Goal: Task Accomplishment & Management: Manage account settings

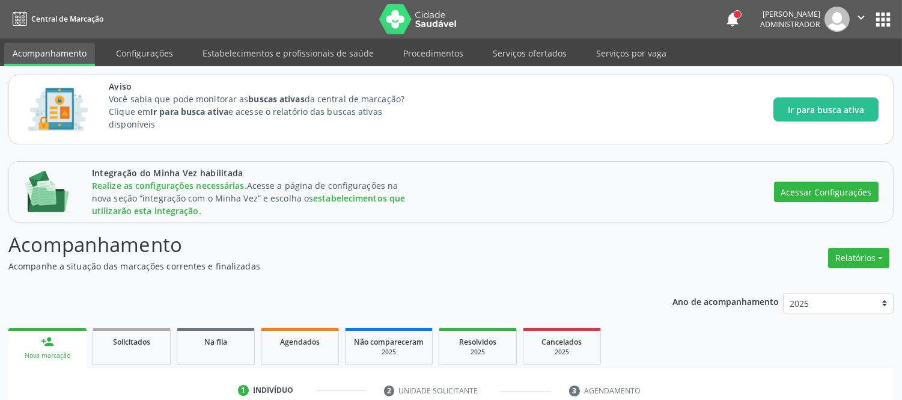
click at [311, 217] on div "Integração do Minha Vez habilitada Realize as configurações necessárias. Acesse…" at bounding box center [450, 382] width 885 height 442
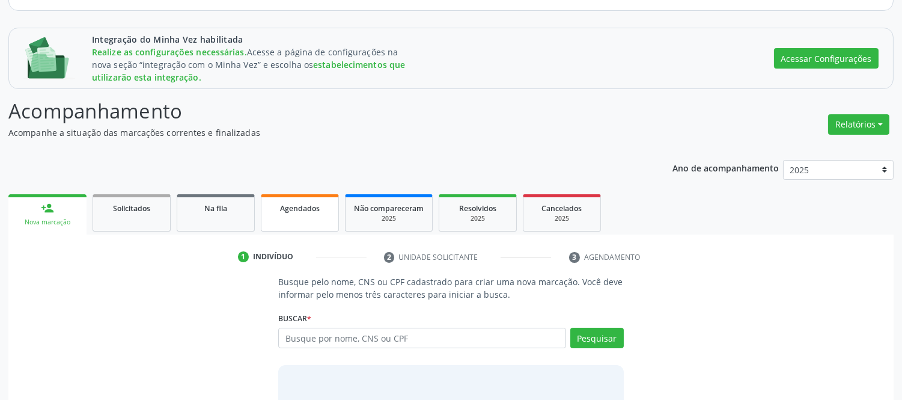
click at [300, 197] on link "Agendados" at bounding box center [300, 212] width 78 height 37
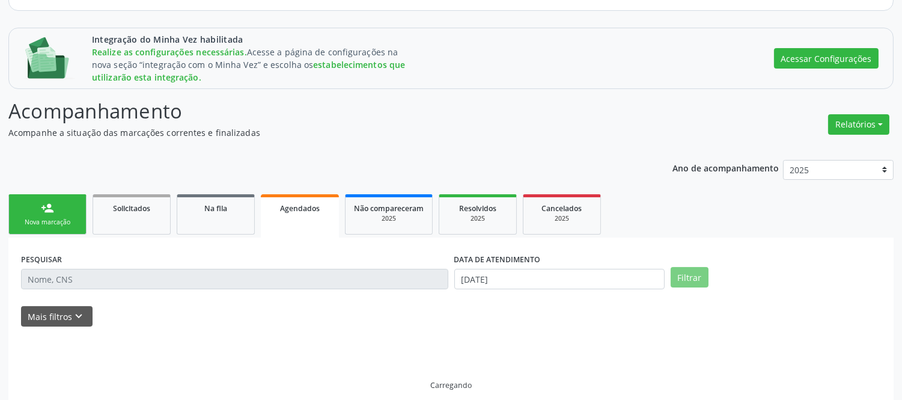
scroll to position [118, 0]
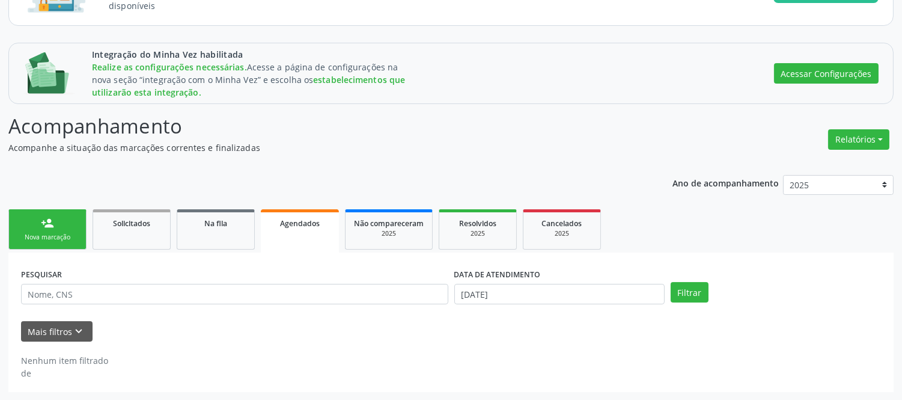
click at [496, 202] on div "Ano de acompanhamento 2025 2024 2023 2022 2021 2020 2019 person_add Nova marcaç…" at bounding box center [450, 279] width 885 height 226
click at [487, 224] on span "Resolvidos" at bounding box center [477, 223] width 37 height 10
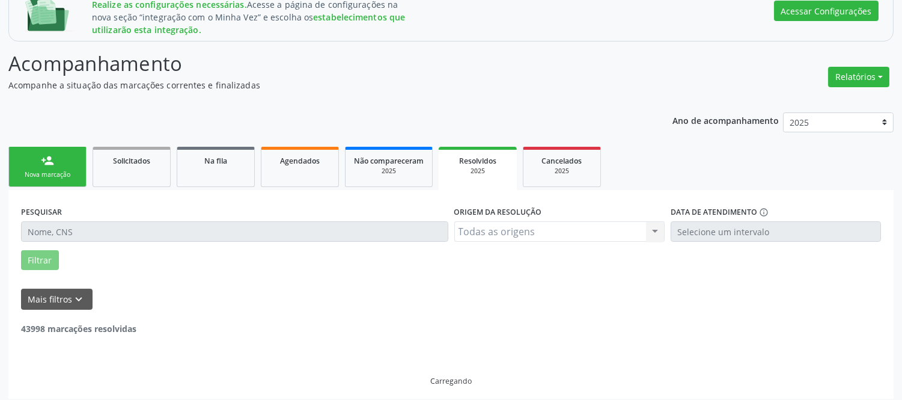
scroll to position [188, 0]
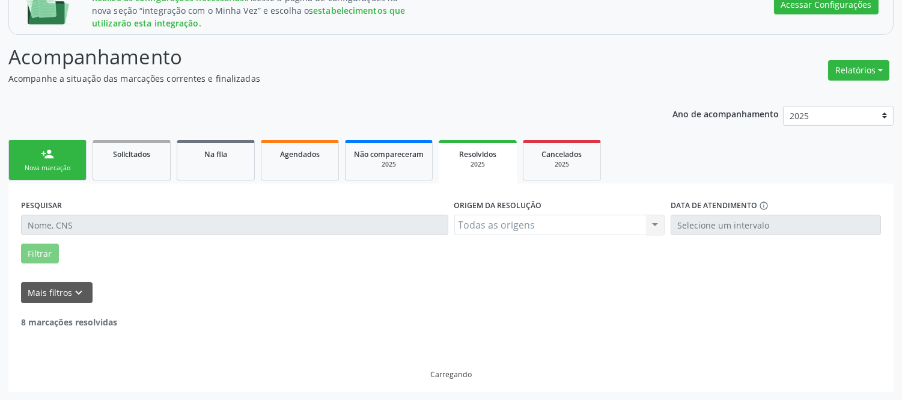
click at [626, 221] on div "Todas as origens Todas as origens Rede municipal Fora de [PERSON_NAME] resultad…" at bounding box center [559, 225] width 210 height 20
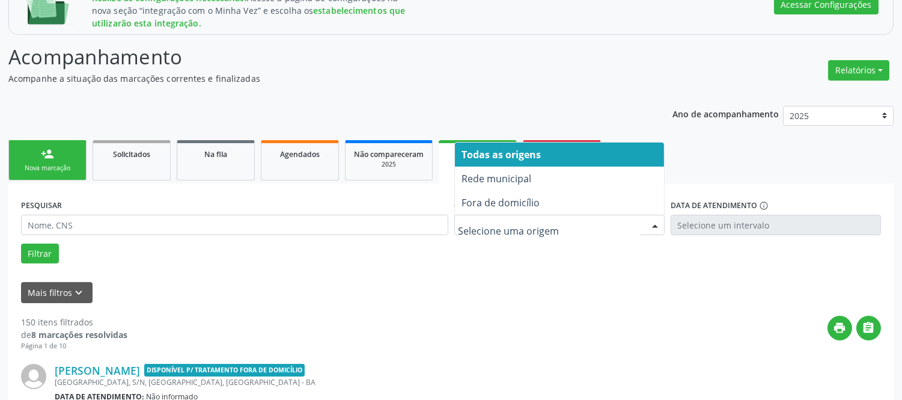
click at [588, 215] on div at bounding box center [559, 225] width 210 height 20
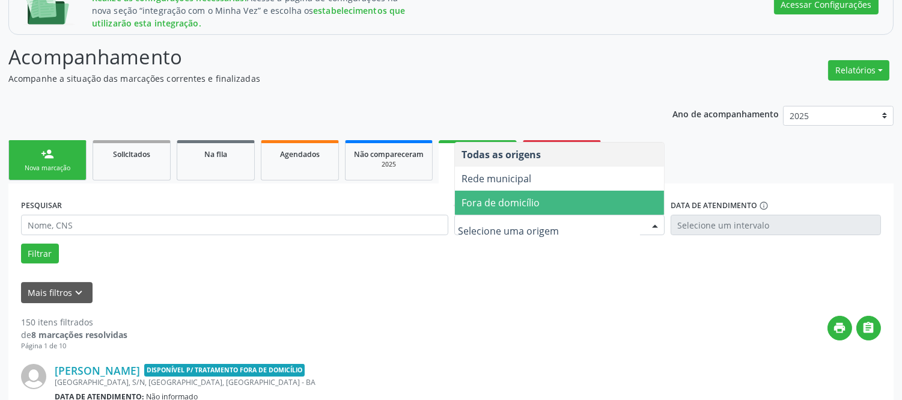
click at [538, 197] on span "Fora de domicílio" at bounding box center [501, 202] width 78 height 13
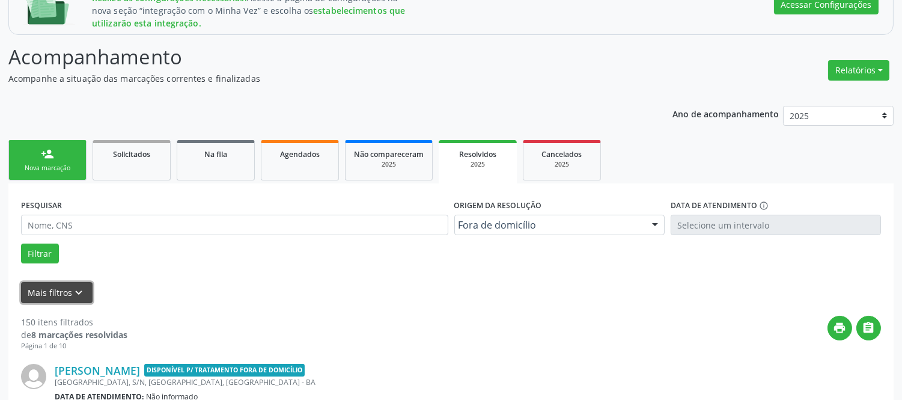
click at [43, 289] on button "Mais filtros keyboard_arrow_down" at bounding box center [57, 292] width 72 height 21
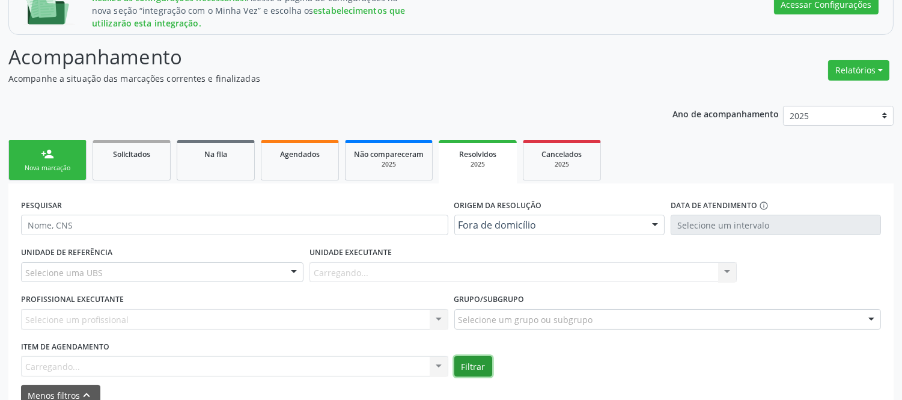
drag, startPoint x: 463, startPoint y: 364, endPoint x: 464, endPoint y: 355, distance: 9.0
click at [465, 364] on button "Filtrar" at bounding box center [473, 366] width 38 height 20
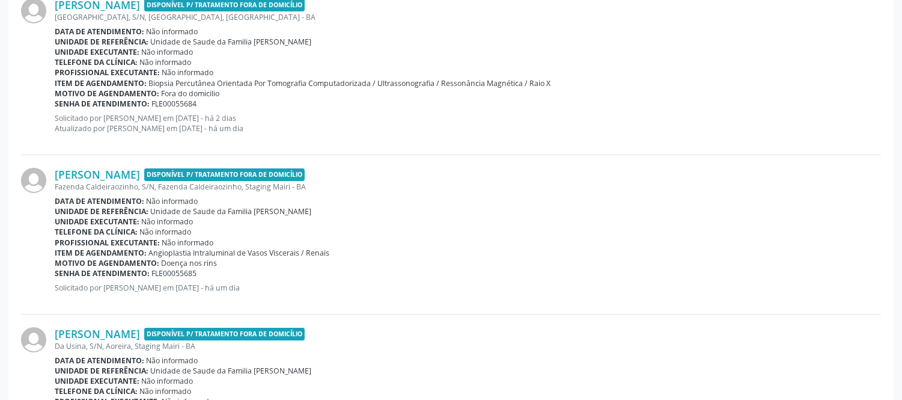
scroll to position [772, 0]
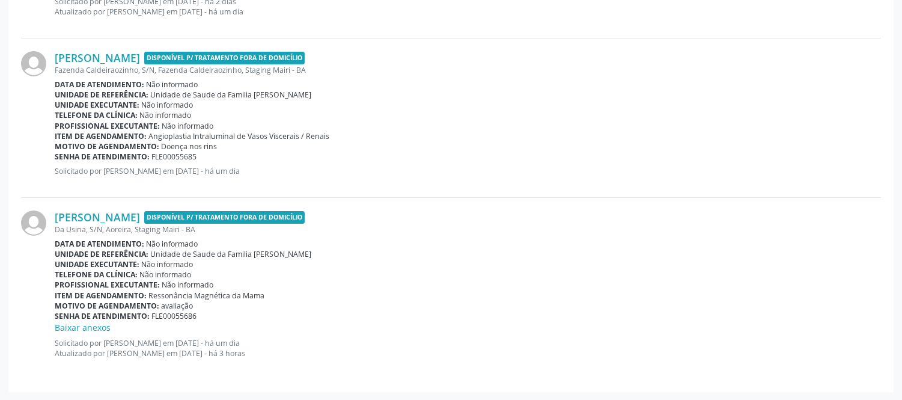
drag, startPoint x: 201, startPoint y: 295, endPoint x: 257, endPoint y: 292, distance: 56.6
click at [257, 292] on span "Ressonância Magnética da Mama" at bounding box center [207, 295] width 116 height 10
click at [94, 329] on link "Baixar anexos" at bounding box center [83, 327] width 56 height 11
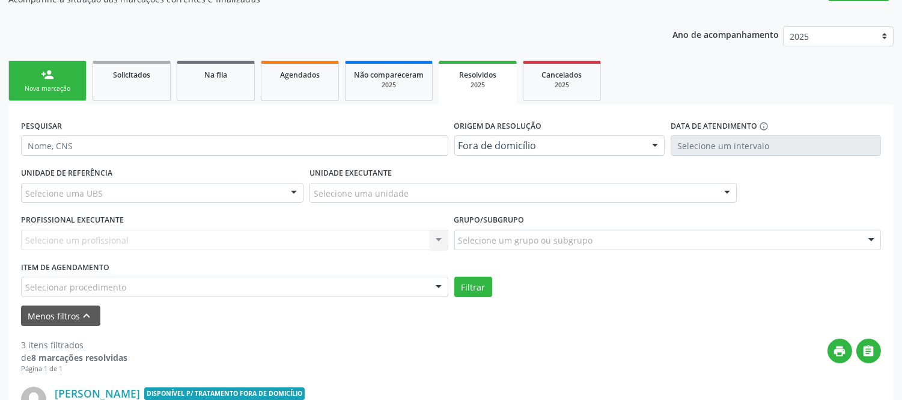
scroll to position [133, 0]
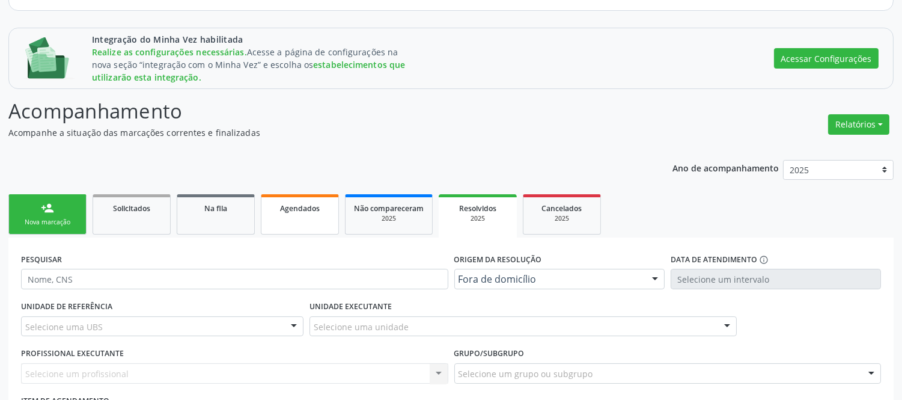
click at [269, 197] on link "Agendados" at bounding box center [300, 214] width 78 height 40
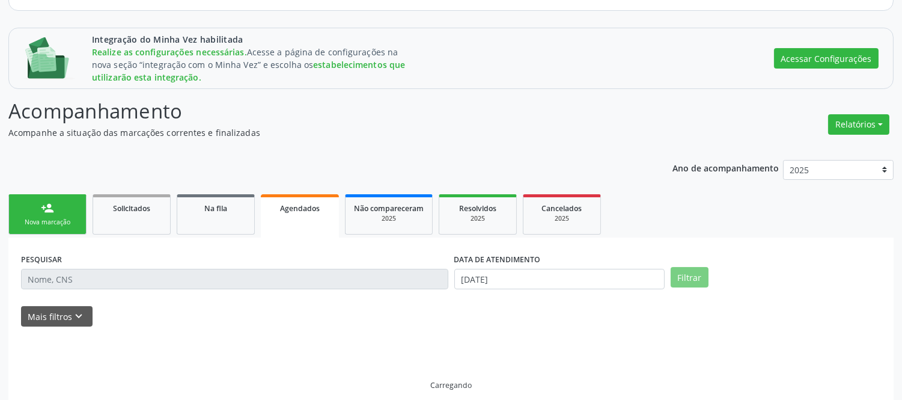
scroll to position [118, 0]
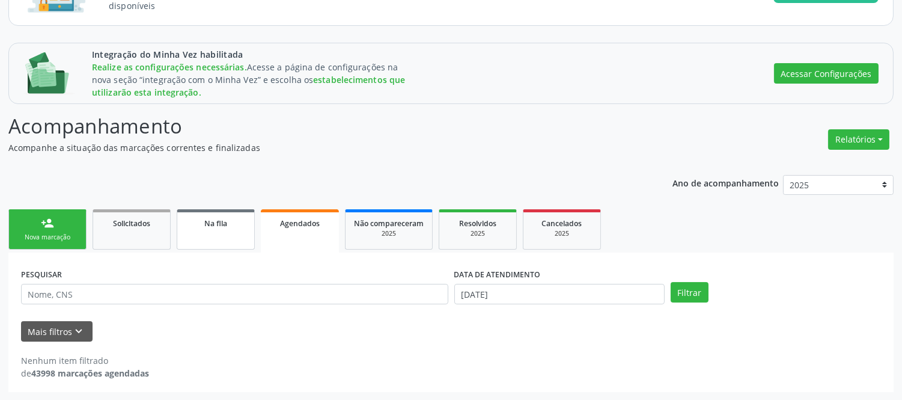
click at [207, 212] on link "Na fila" at bounding box center [216, 229] width 78 height 40
select select "9"
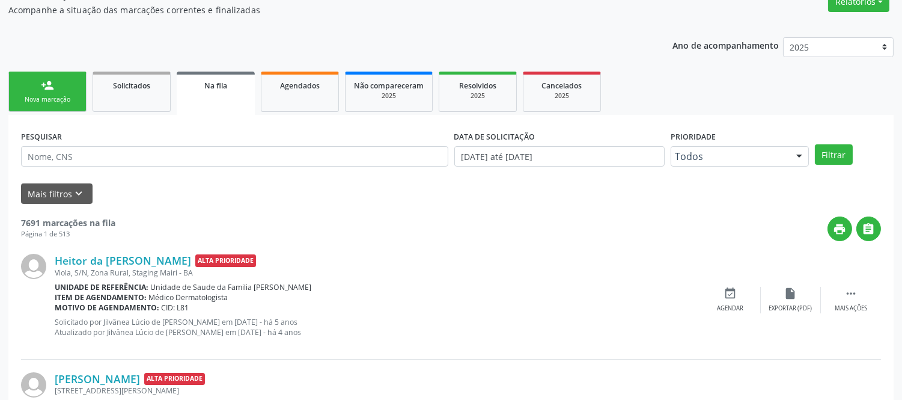
scroll to position [252, 0]
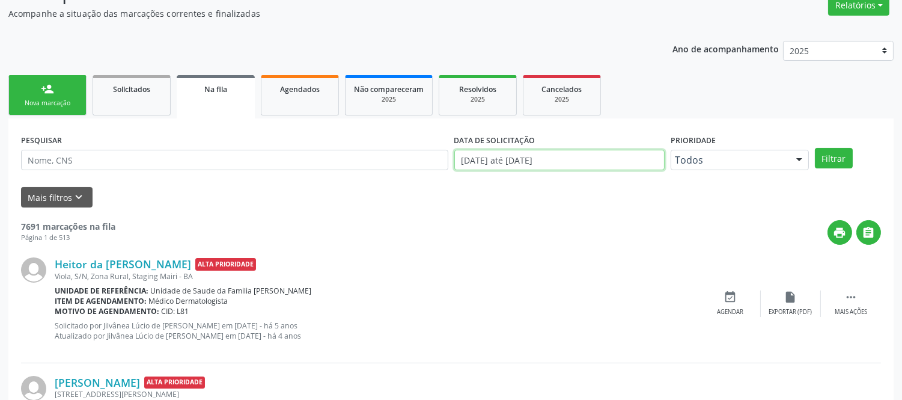
click at [529, 163] on input "[DATE] até [DATE]" at bounding box center [559, 160] width 210 height 20
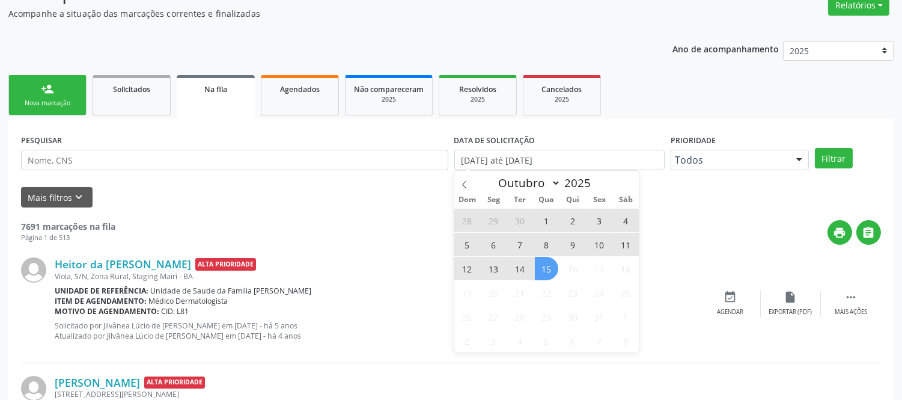
click at [523, 266] on span "14" at bounding box center [519, 268] width 23 height 23
type input "[DATE]"
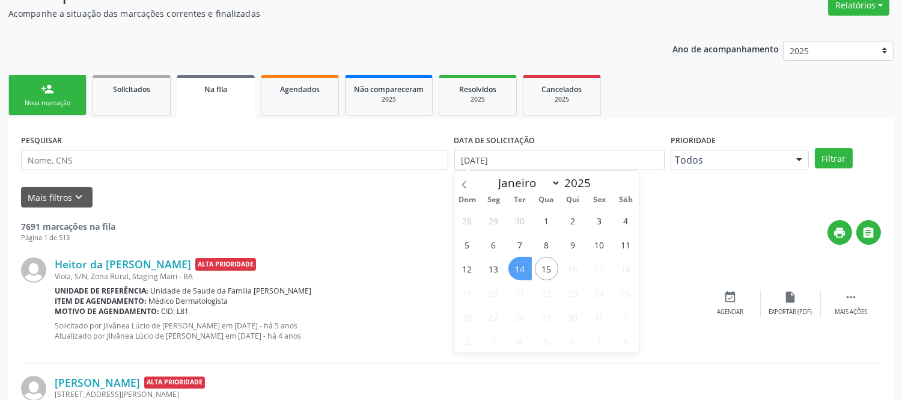
click at [523, 266] on span "14" at bounding box center [519, 268] width 23 height 23
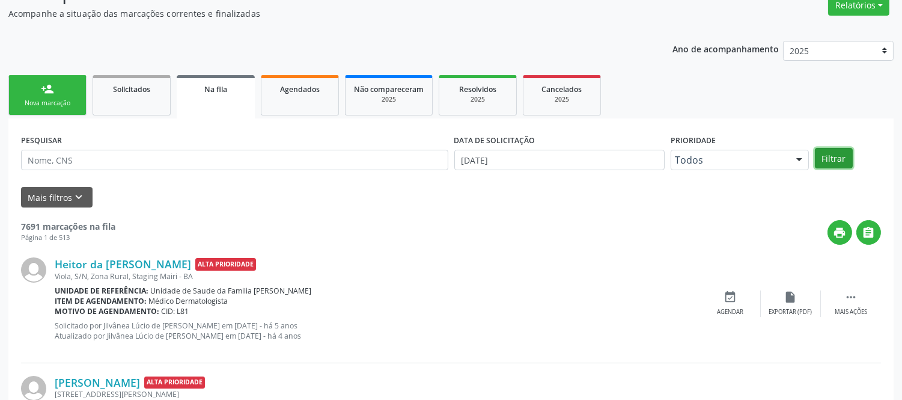
click at [833, 153] on button "Filtrar" at bounding box center [834, 158] width 38 height 20
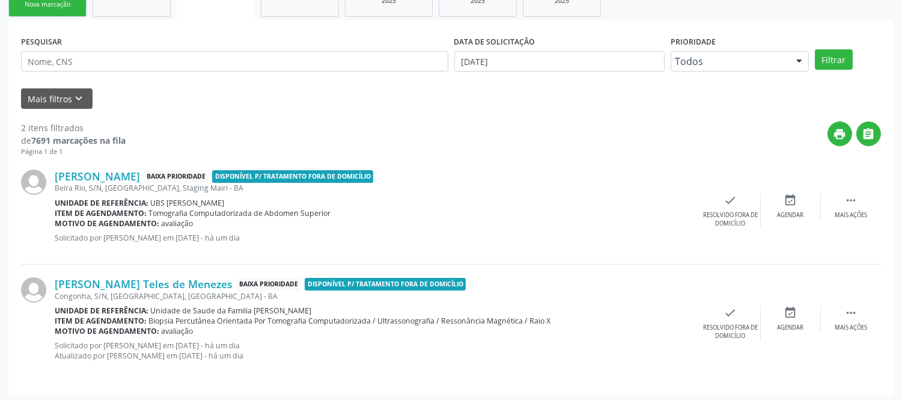
scroll to position [353, 0]
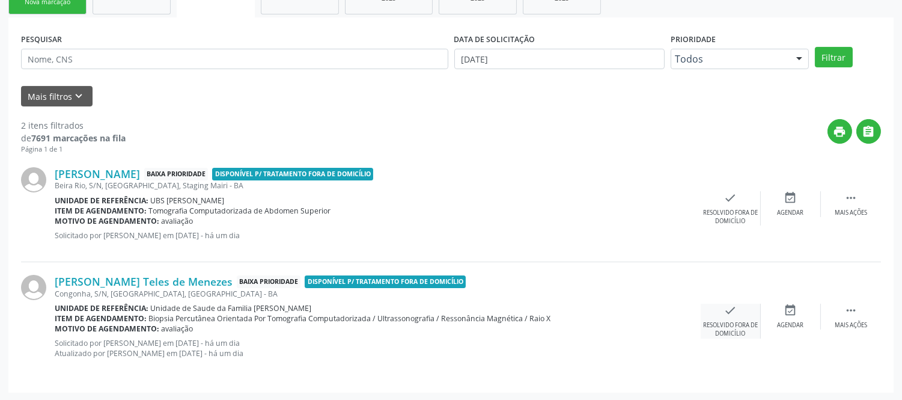
click at [733, 315] on icon "check" at bounding box center [730, 309] width 13 height 13
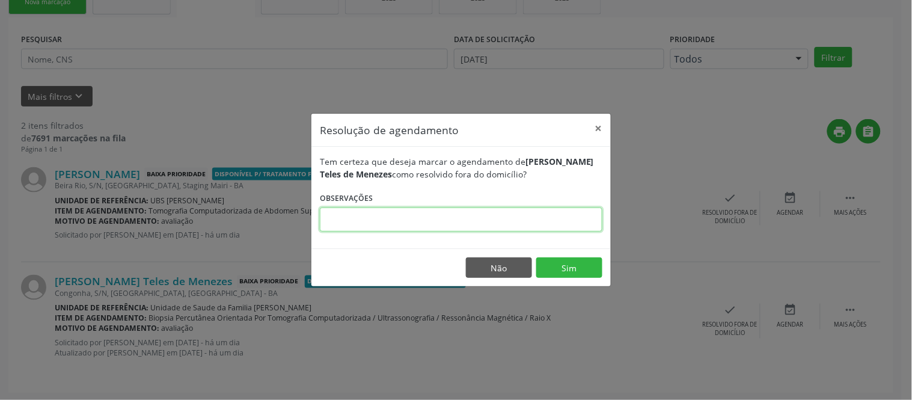
click at [385, 207] on input "text" at bounding box center [461, 219] width 282 height 24
type input "Agendado para Maceió - 30/10"
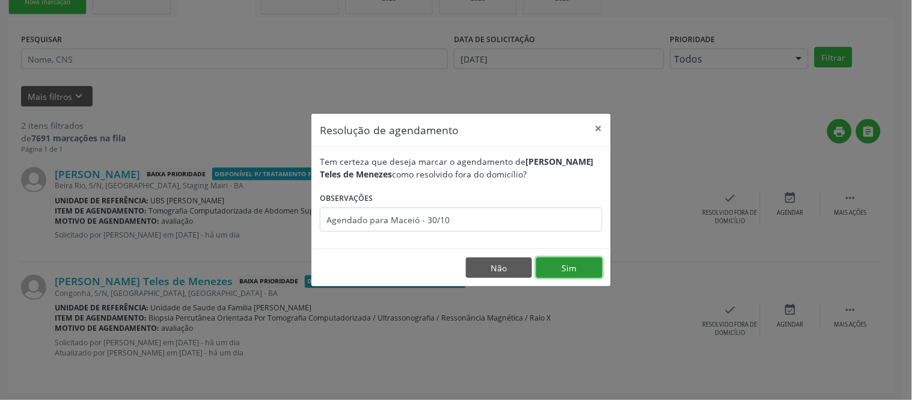
click at [582, 269] on button "Sim" at bounding box center [569, 267] width 66 height 20
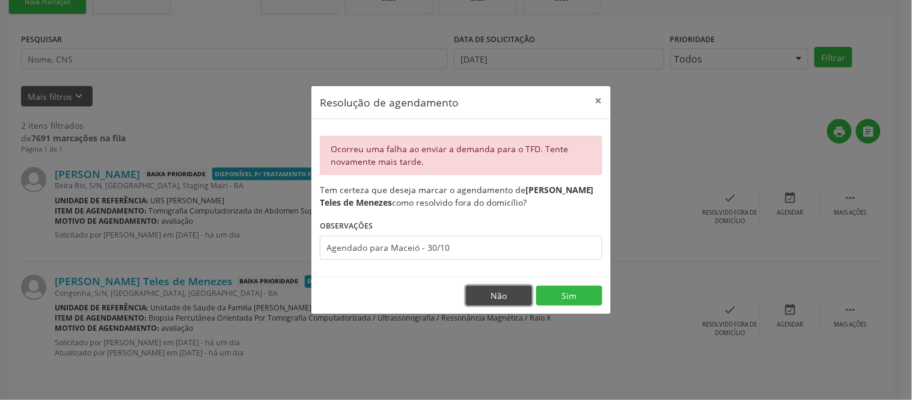
click at [505, 291] on button "Não" at bounding box center [499, 295] width 66 height 20
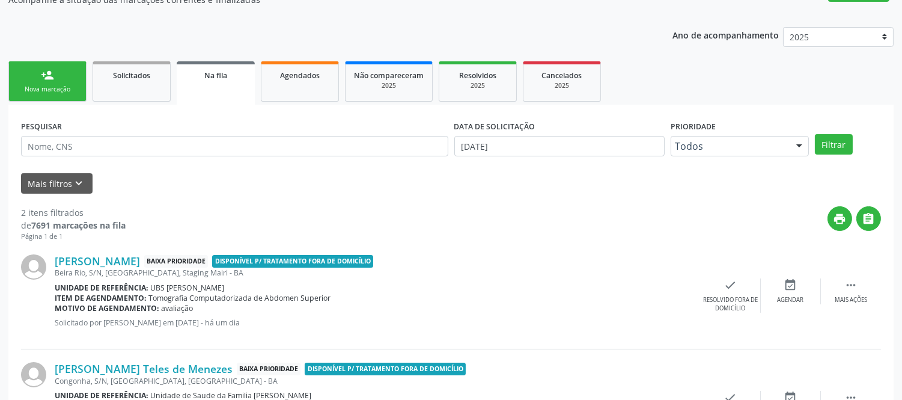
scroll to position [153, 0]
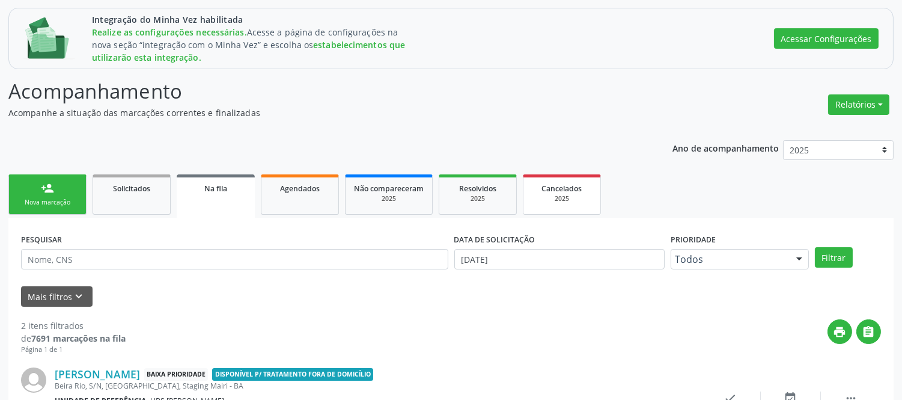
click at [561, 199] on div "2025" at bounding box center [562, 198] width 60 height 9
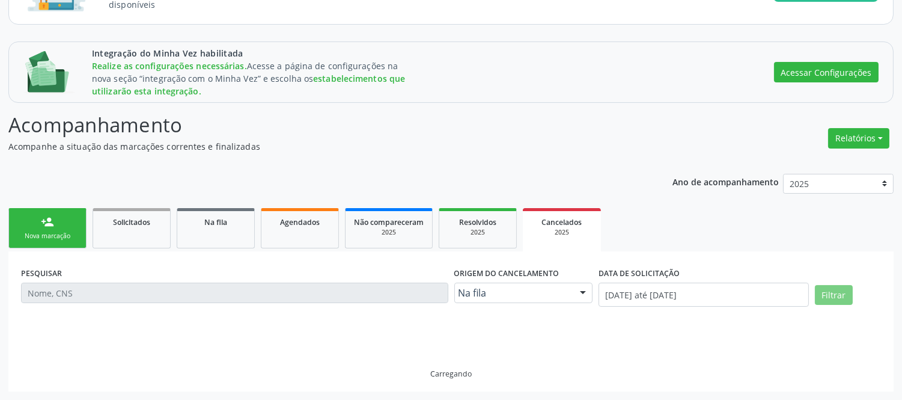
scroll to position [119, 0]
click at [483, 230] on div "2025" at bounding box center [478, 232] width 60 height 9
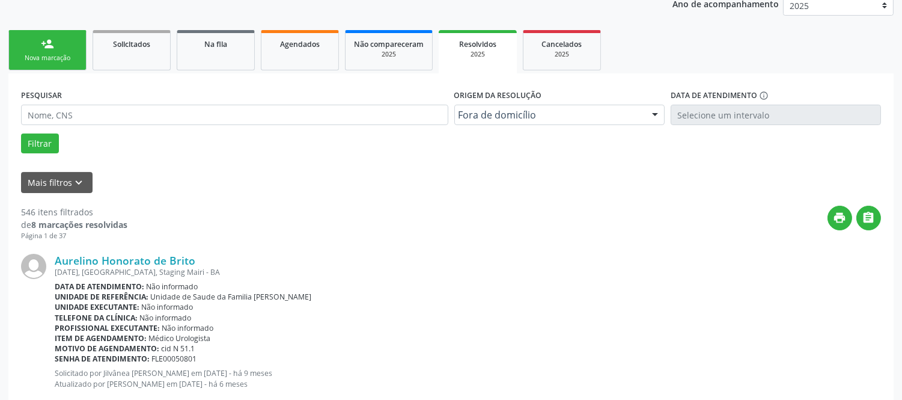
scroll to position [200, 0]
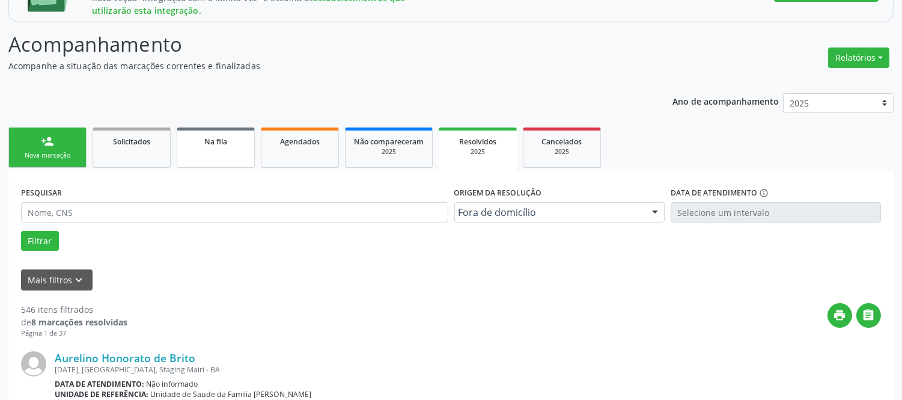
click at [211, 147] on link "Na fila" at bounding box center [216, 147] width 78 height 40
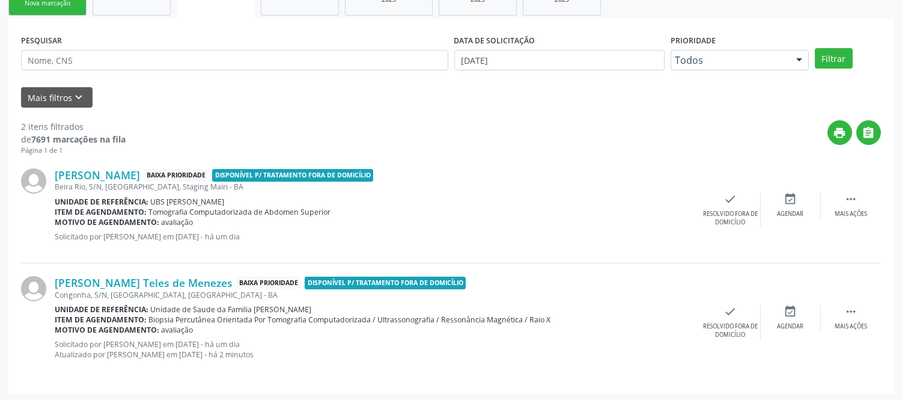
scroll to position [353, 0]
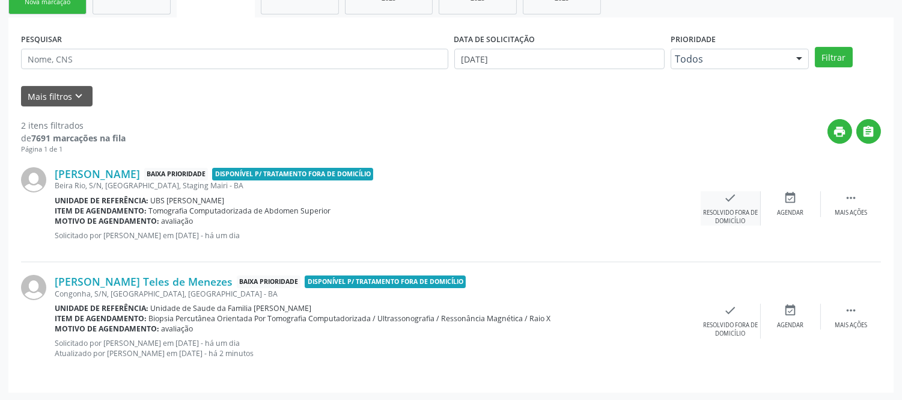
click at [725, 209] on div "Resolvido fora de domicílio" at bounding box center [730, 217] width 59 height 17
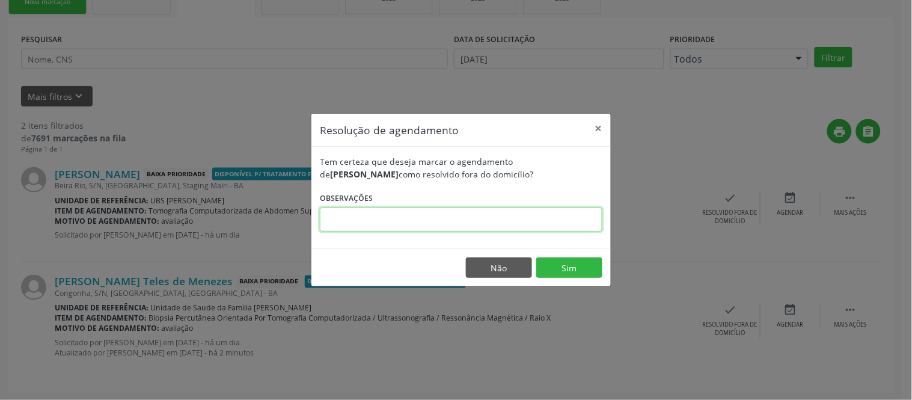
click at [441, 209] on input "text" at bounding box center [461, 219] width 282 height 24
drag, startPoint x: 504, startPoint y: 210, endPoint x: 311, endPoint y: 206, distance: 192.4
click at [311, 206] on div "Tem certeza que deseja marcar o agendamento de [PERSON_NAME] como resolvido for…" at bounding box center [460, 198] width 299 height 102
type input "Agendado para Maceió - 30/10"
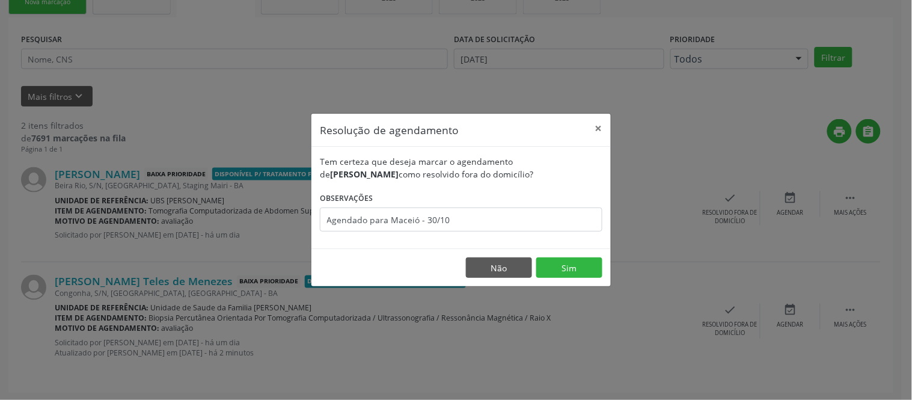
click at [535, 172] on div "Tem certeza que deseja marcar o agendamento de [PERSON_NAME] como resolvido for…" at bounding box center [461, 167] width 282 height 25
click at [578, 267] on button "Sim" at bounding box center [569, 267] width 66 height 20
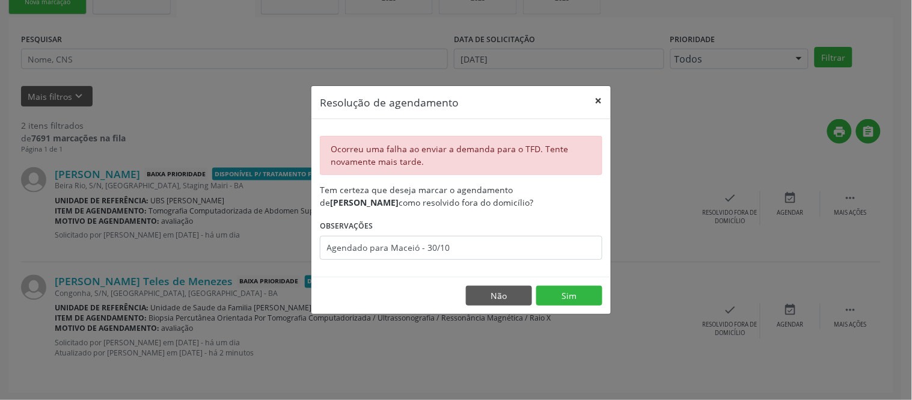
click at [603, 96] on button "×" at bounding box center [599, 100] width 24 height 29
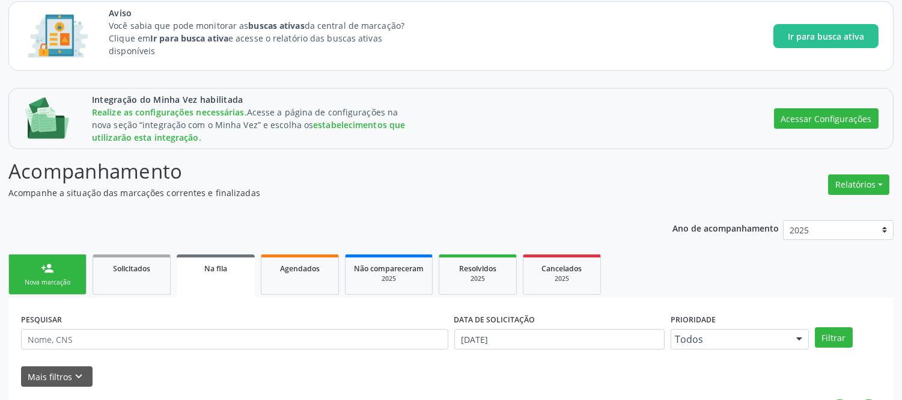
scroll to position [153, 0]
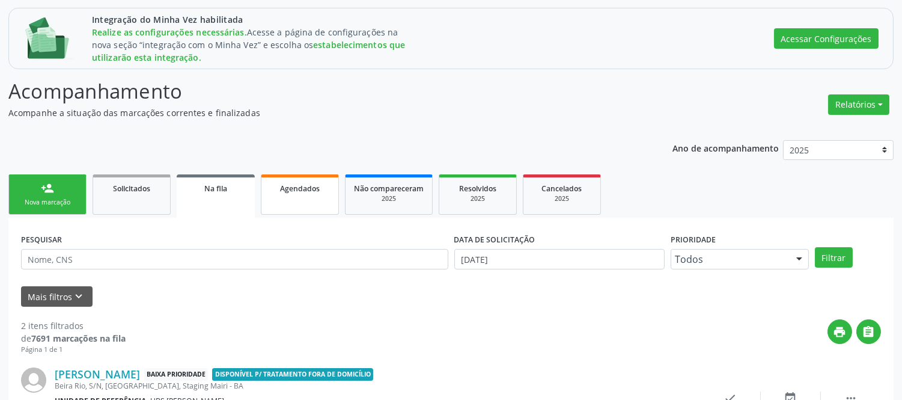
click at [301, 193] on div "Agendados" at bounding box center [300, 187] width 60 height 13
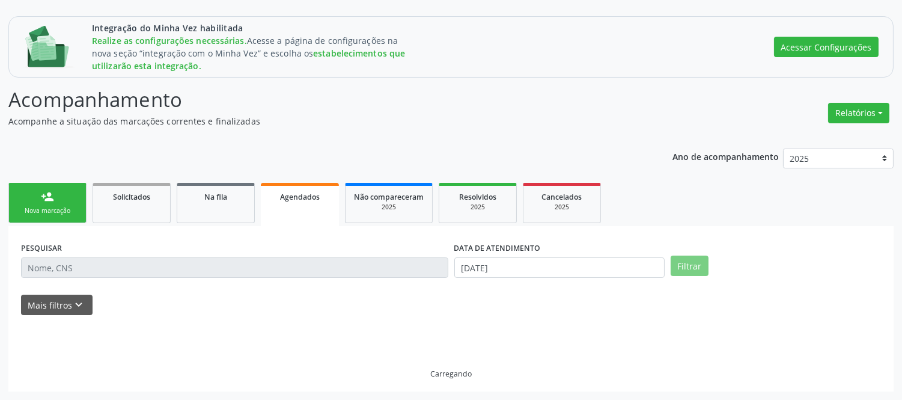
scroll to position [118, 0]
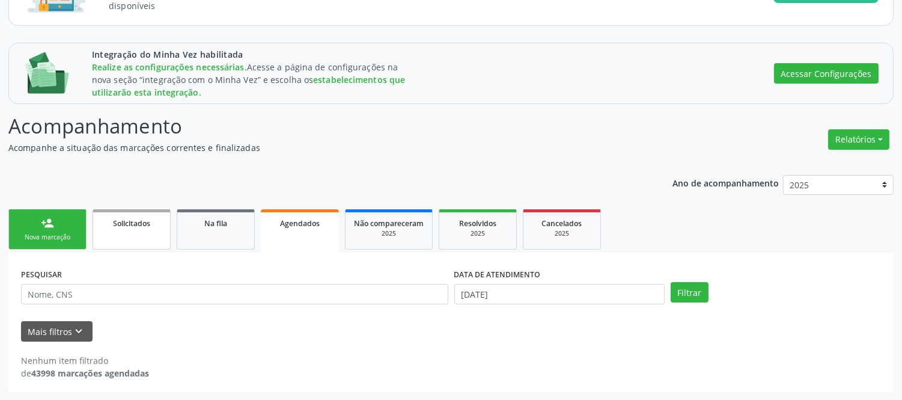
click at [146, 230] on link "Solicitados" at bounding box center [132, 229] width 78 height 40
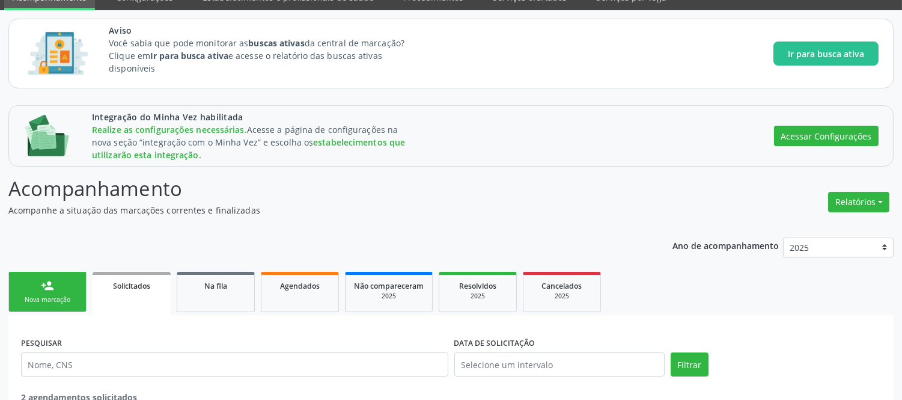
scroll to position [0, 0]
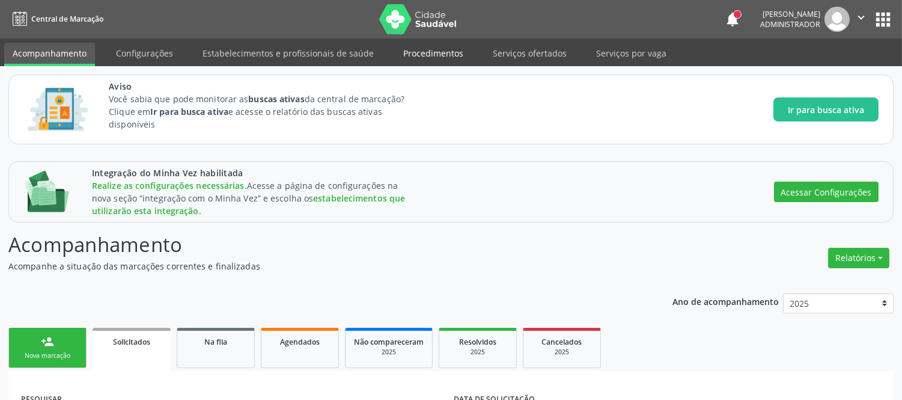
click at [428, 52] on link "Procedimentos" at bounding box center [433, 53] width 77 height 21
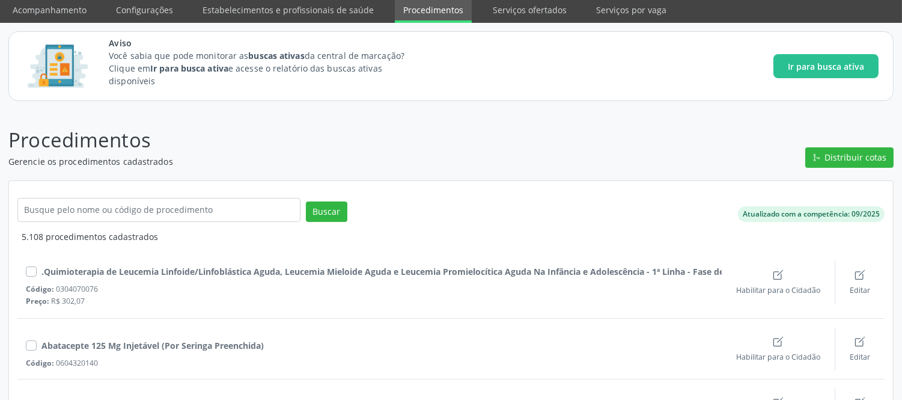
scroll to position [67, 0]
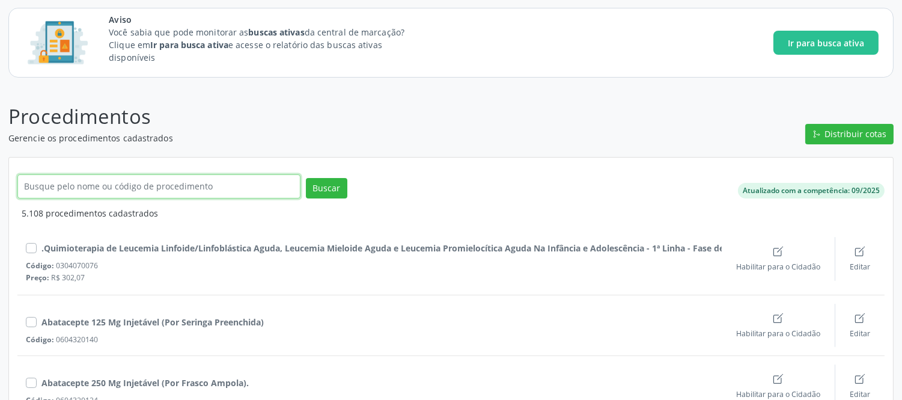
click at [169, 184] on input "text" at bounding box center [158, 186] width 283 height 24
type input "neurologista"
click button "Buscar" at bounding box center [326, 188] width 41 height 20
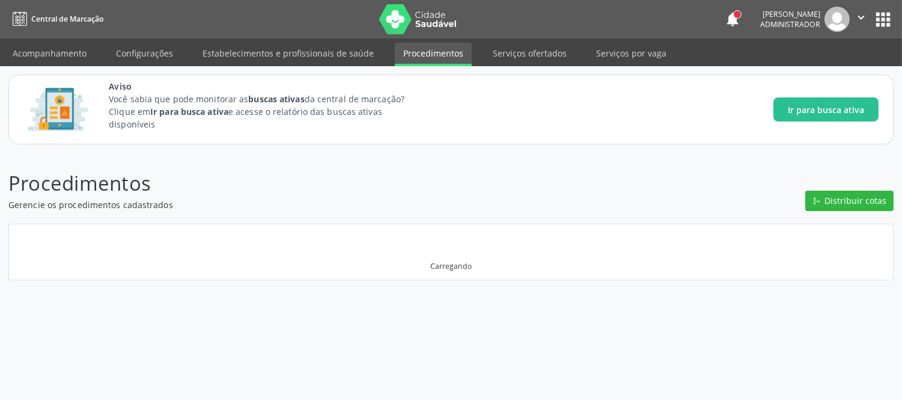
scroll to position [0, 0]
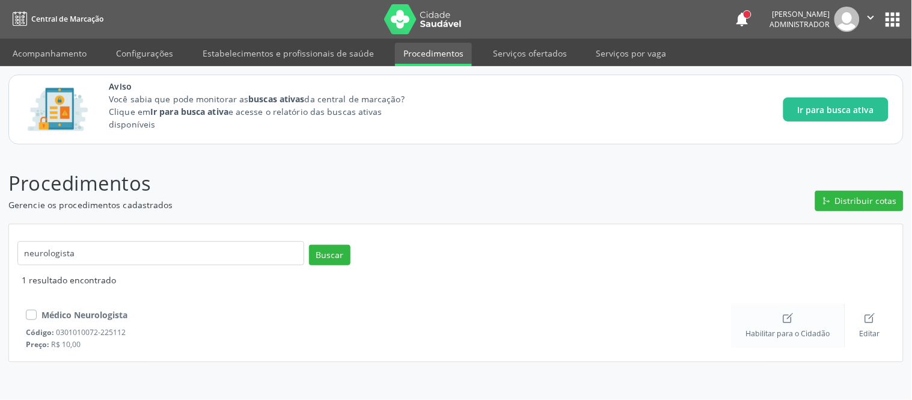
click at [778, 322] on div "Habilitar para o Cidadão" at bounding box center [788, 325] width 84 height 26
click at [791, 317] on icon "create outline" at bounding box center [788, 319] width 8 height 8
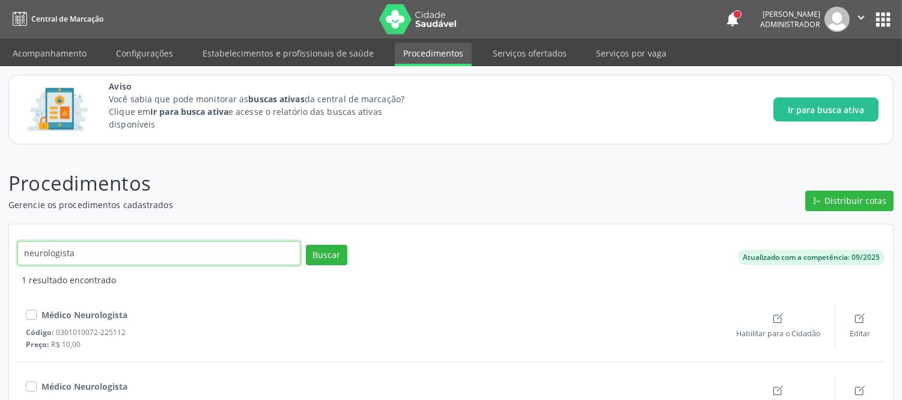
drag, startPoint x: 87, startPoint y: 248, endPoint x: 4, endPoint y: 238, distance: 83.6
click at [4, 238] on div "Procedimentos Gerencie os procedimentos cadastrados Distribuir cotas neurologis…" at bounding box center [451, 308] width 902 height 310
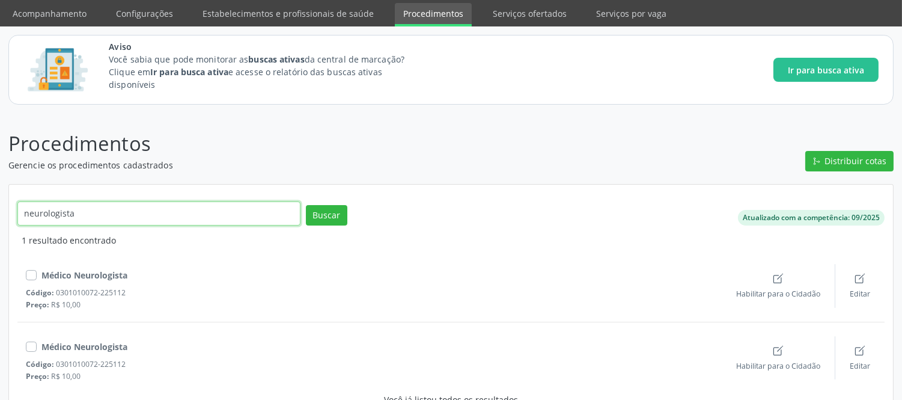
scroll to position [62, 0]
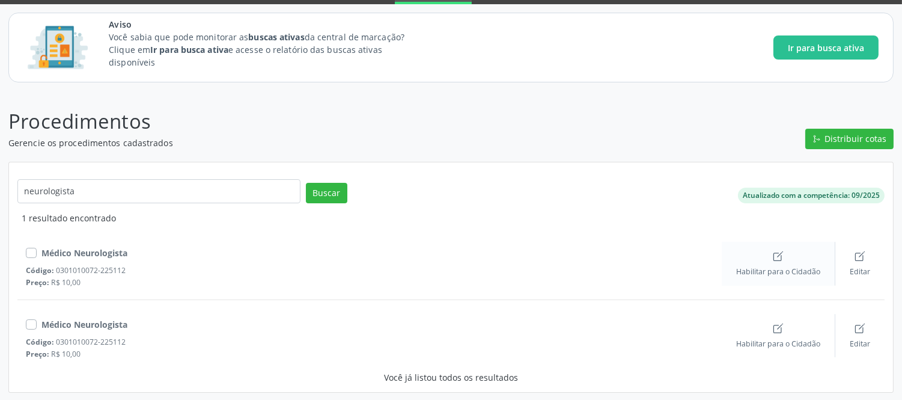
click at [776, 259] on icon "Create" at bounding box center [778, 256] width 12 height 12
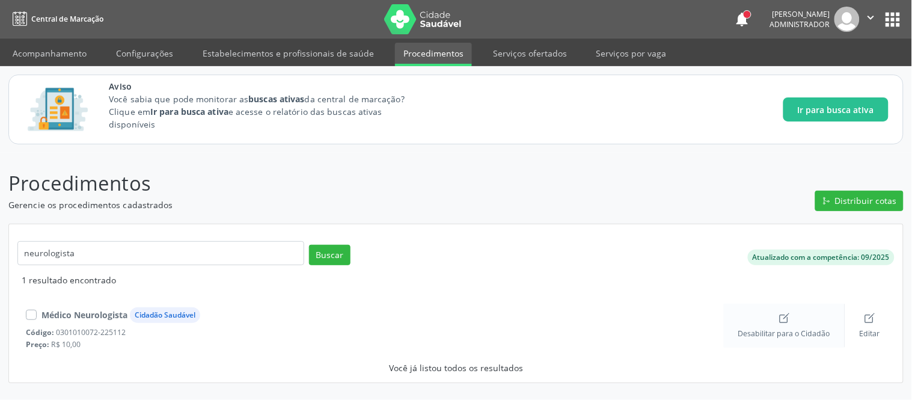
click at [782, 328] on span "Desabilitar para o Cidadão" at bounding box center [784, 333] width 92 height 10
click at [461, 365] on div "Você já listou todos os resultados" at bounding box center [455, 367] width 877 height 13
click at [339, 253] on button "Buscar" at bounding box center [329, 255] width 41 height 20
click at [788, 319] on icon "create outline" at bounding box center [790, 316] width 6 height 6
drag, startPoint x: 97, startPoint y: 245, endPoint x: 0, endPoint y: 247, distance: 97.4
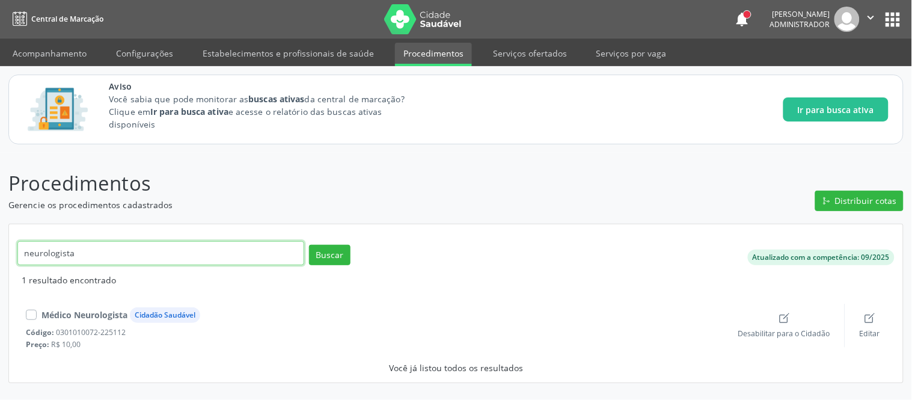
click at [0, 245] on div "Procedimentos Gerencie os procedimentos cadastrados Distribuir cotas neurologis…" at bounding box center [456, 276] width 912 height 247
type input "ortopedista"
click button "Buscar" at bounding box center [329, 255] width 41 height 20
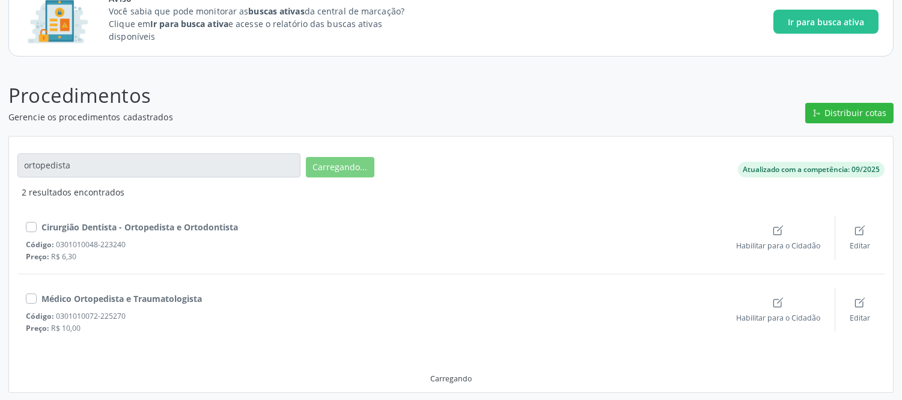
scroll to position [41, 0]
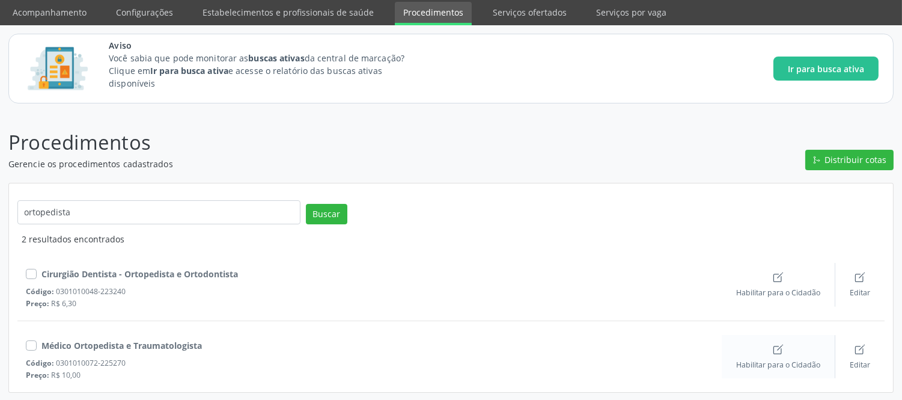
click at [780, 352] on icon "Create" at bounding box center [778, 349] width 12 height 12
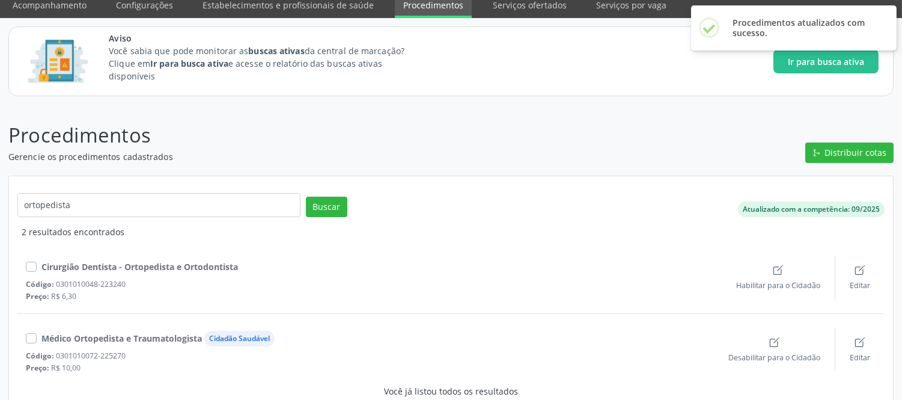
scroll to position [62, 0]
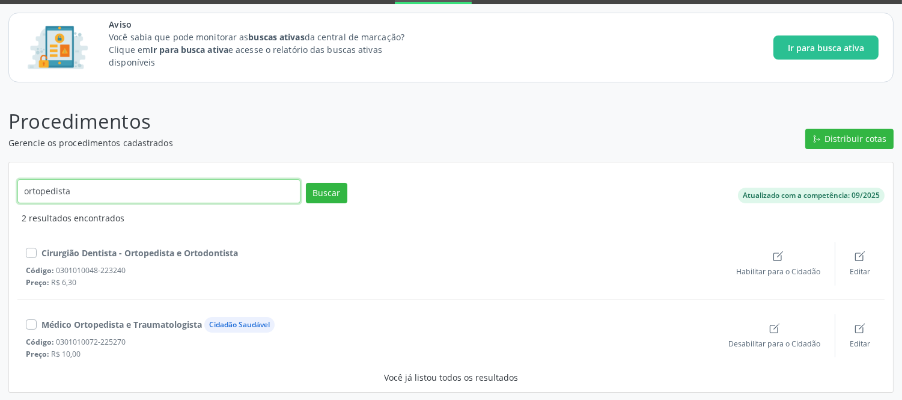
drag, startPoint x: 135, startPoint y: 192, endPoint x: 0, endPoint y: 188, distance: 134.7
click at [0, 188] on div "Procedimentos Gerencie os procedimentos cadastrados Distribuir cotas ortopedist…" at bounding box center [451, 246] width 902 height 310
type input "neuro"
click button "Buscar" at bounding box center [326, 193] width 41 height 20
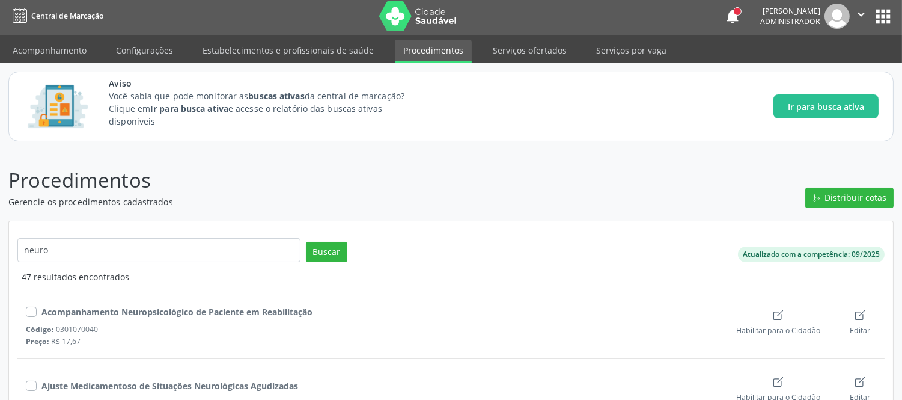
scroll to position [0, 0]
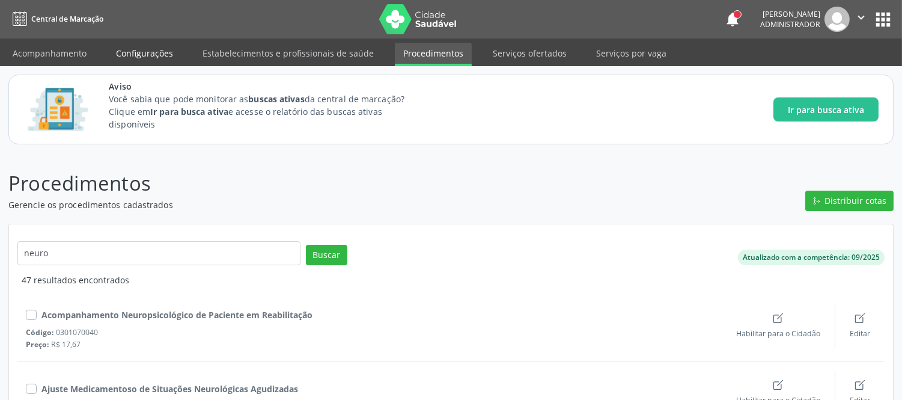
click at [136, 53] on link "Configurações" at bounding box center [145, 53] width 74 height 21
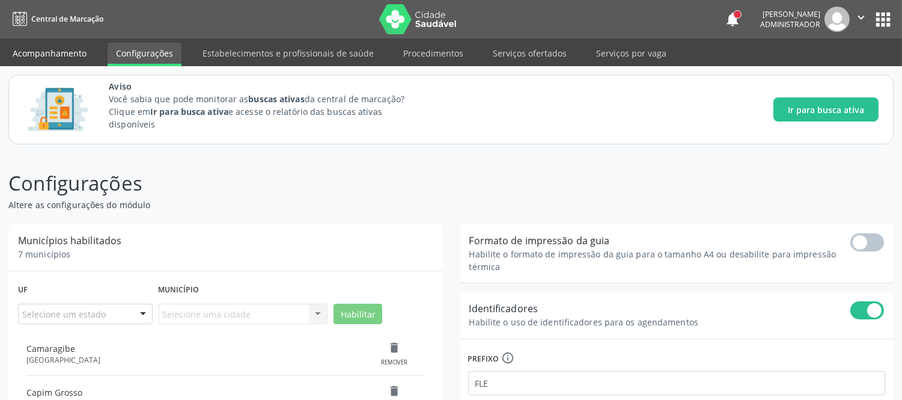
click at [58, 48] on link "Acompanhamento" at bounding box center [49, 53] width 91 height 21
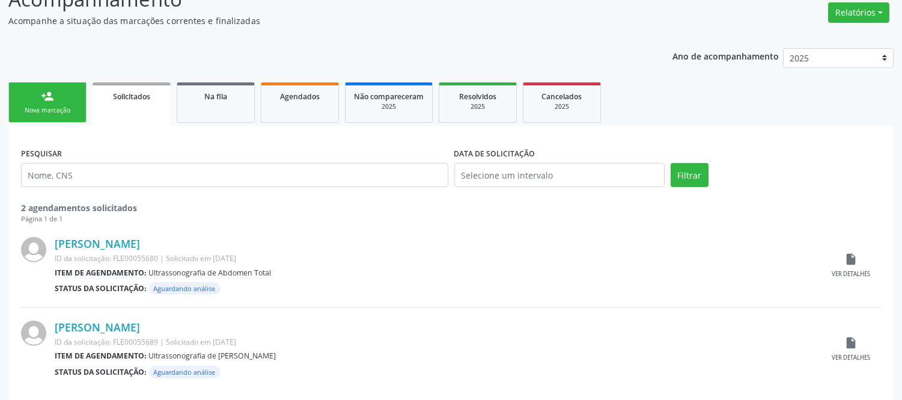
scroll to position [256, 0]
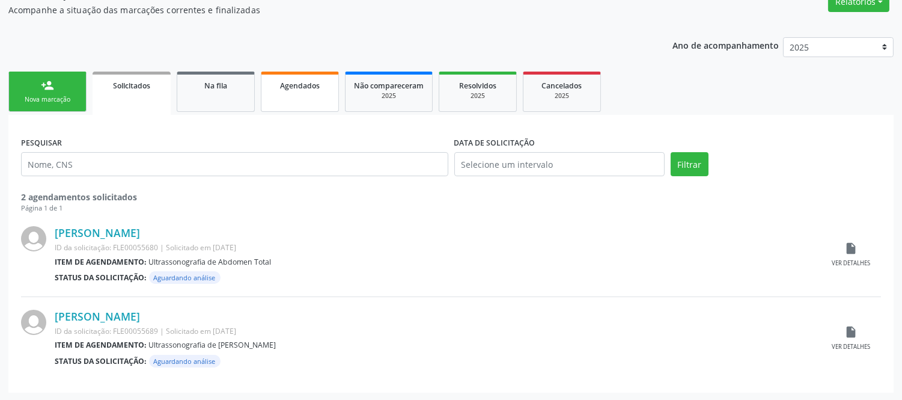
click at [299, 86] on span "Agendados" at bounding box center [300, 86] width 40 height 10
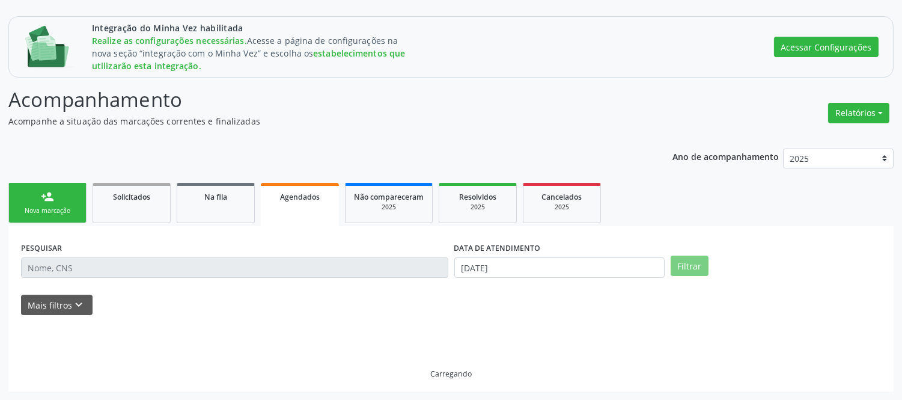
scroll to position [118, 0]
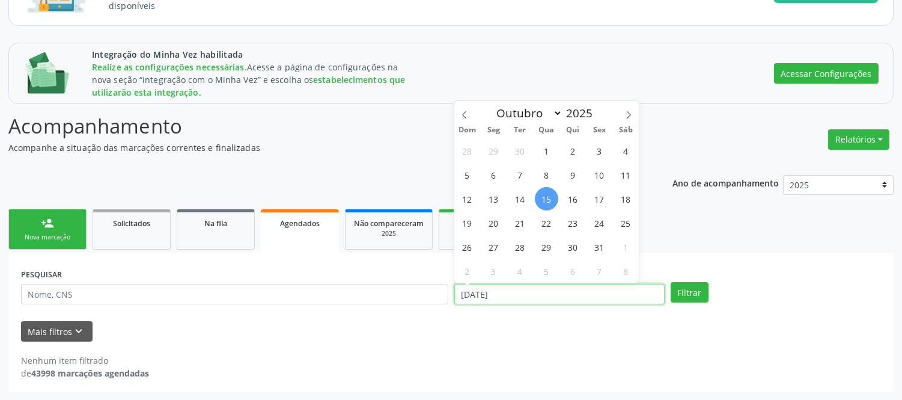
click at [504, 284] on input "[DATE]" at bounding box center [559, 294] width 210 height 20
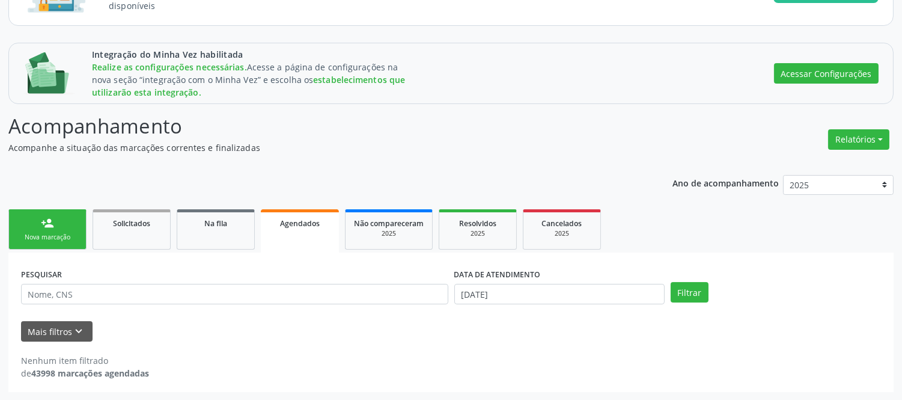
click at [401, 153] on div "Integração do Minha Vez habilitada Realize as configurações necessárias. Acesse…" at bounding box center [450, 217] width 885 height 349
drag, startPoint x: 482, startPoint y: 211, endPoint x: 487, endPoint y: 222, distance: 12.4
click at [482, 212] on link "Resolvidos 2025" at bounding box center [478, 229] width 78 height 40
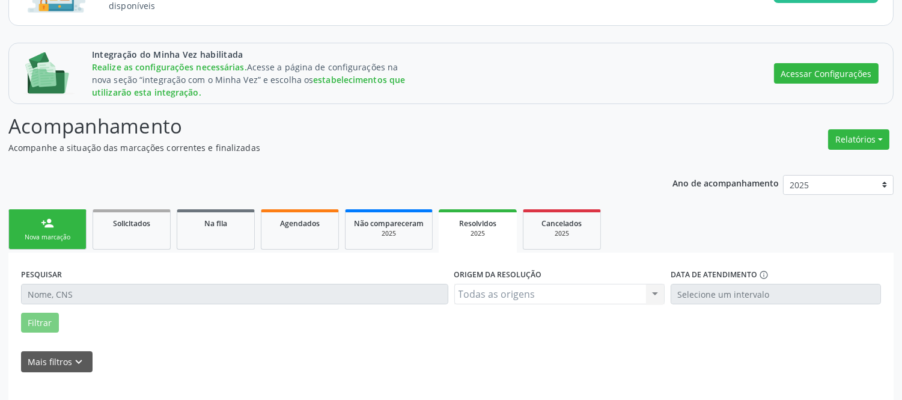
click at [487, 222] on span "Resolvidos" at bounding box center [477, 223] width 37 height 10
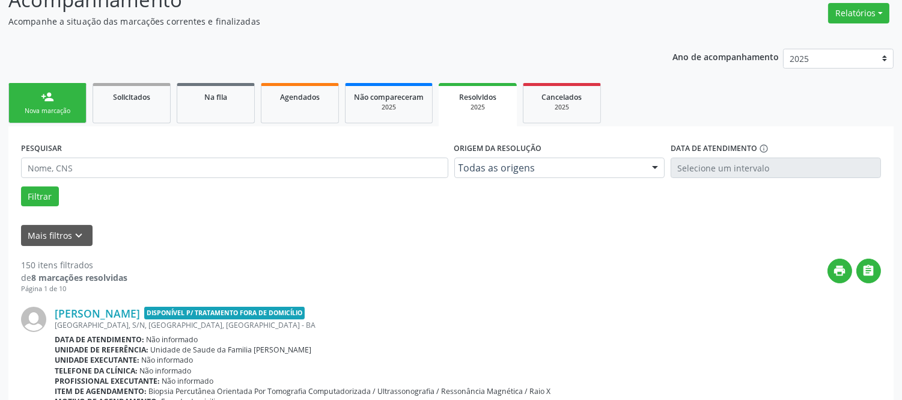
scroll to position [388, 0]
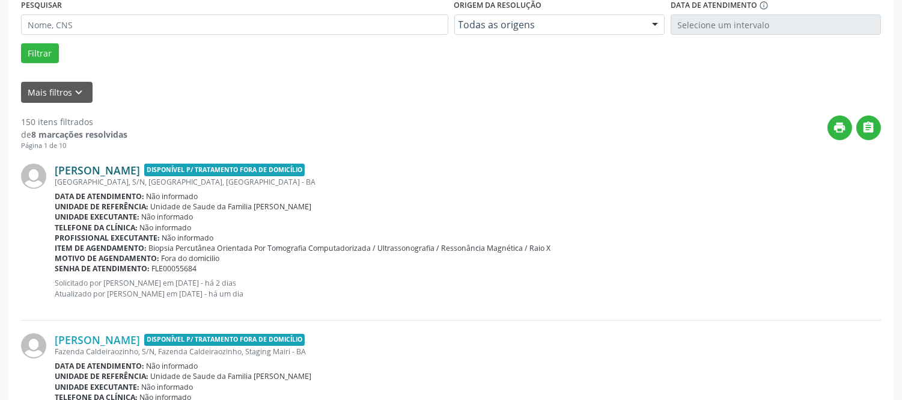
click at [140, 169] on link "[PERSON_NAME]" at bounding box center [97, 169] width 85 height 13
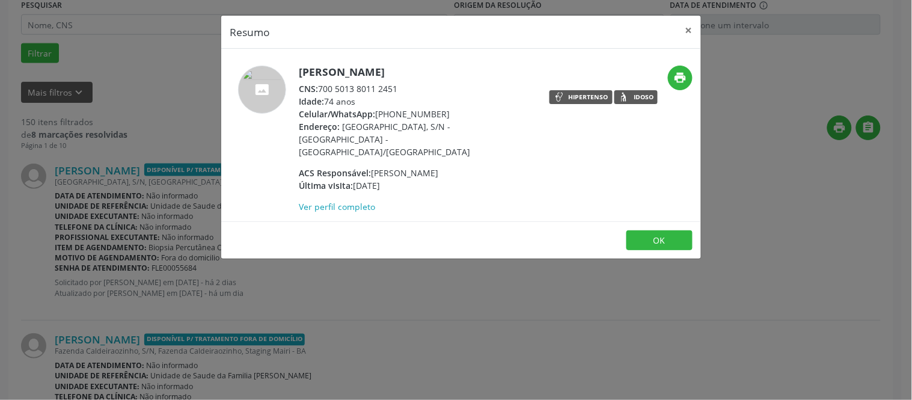
drag, startPoint x: 299, startPoint y: 71, endPoint x: 459, endPoint y: 70, distance: 160.5
click at [459, 70] on h5 "[PERSON_NAME]" at bounding box center [416, 72] width 234 height 13
copy h5 "[PERSON_NAME]"
drag, startPoint x: 317, startPoint y: 86, endPoint x: 401, endPoint y: 87, distance: 83.5
click at [401, 87] on div "CNS: 700 5013 8011 2451" at bounding box center [416, 88] width 234 height 13
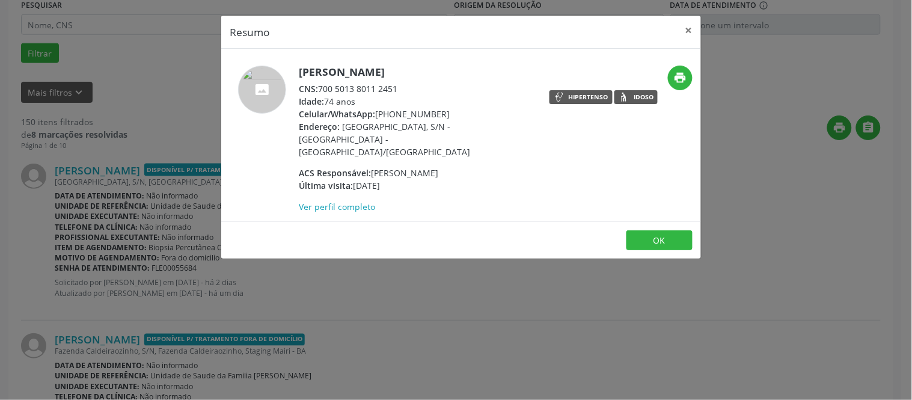
copy div "700 5013 8011 2451"
click at [328, 201] on link "Ver perfil completo" at bounding box center [337, 206] width 76 height 11
click at [689, 28] on button "×" at bounding box center [689, 30] width 24 height 29
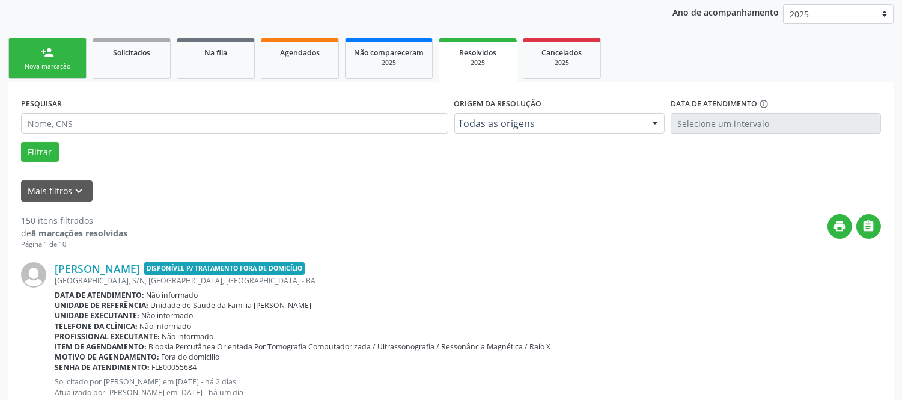
scroll to position [321, 0]
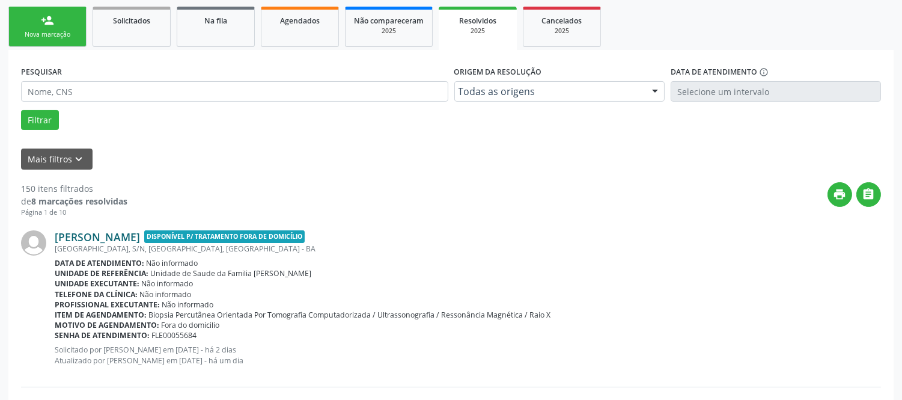
click at [138, 237] on link "[PERSON_NAME]" at bounding box center [97, 236] width 85 height 13
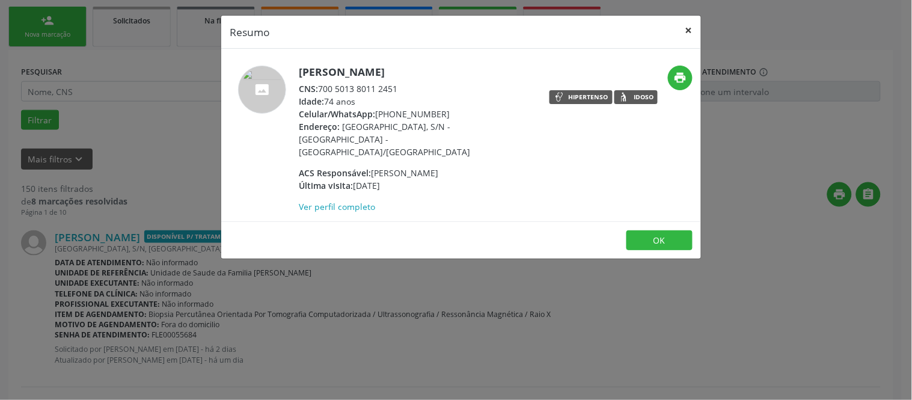
click at [688, 26] on button "×" at bounding box center [689, 30] width 24 height 29
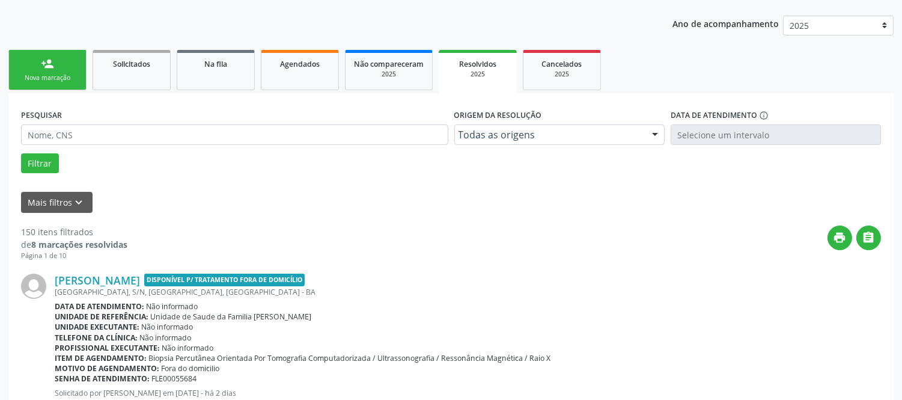
scroll to position [254, 0]
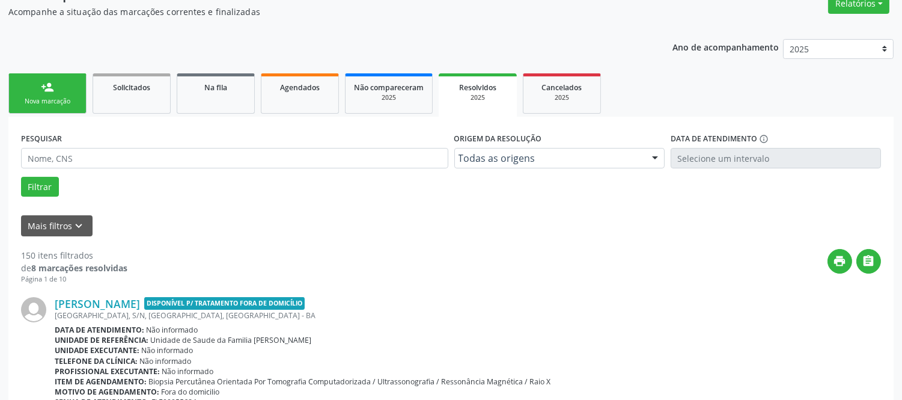
click at [30, 90] on link "person_add Nova marcação" at bounding box center [47, 93] width 78 height 40
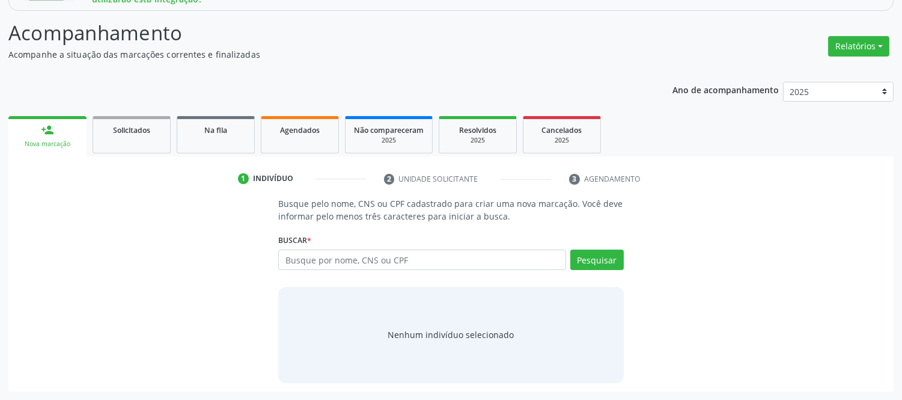
scroll to position [211, 0]
click at [73, 87] on div "Ano de acompanhamento 2025 2024 2023 2022 2021 2020 2019 person_add Nova marcaç…" at bounding box center [450, 233] width 885 height 318
click at [326, 258] on input "text" at bounding box center [421, 260] width 287 height 20
paste input "[PERSON_NAME]"
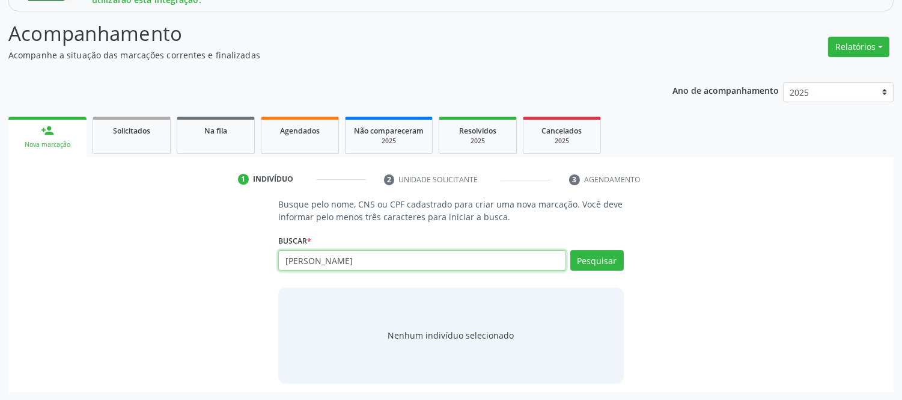
type input "[PERSON_NAME]"
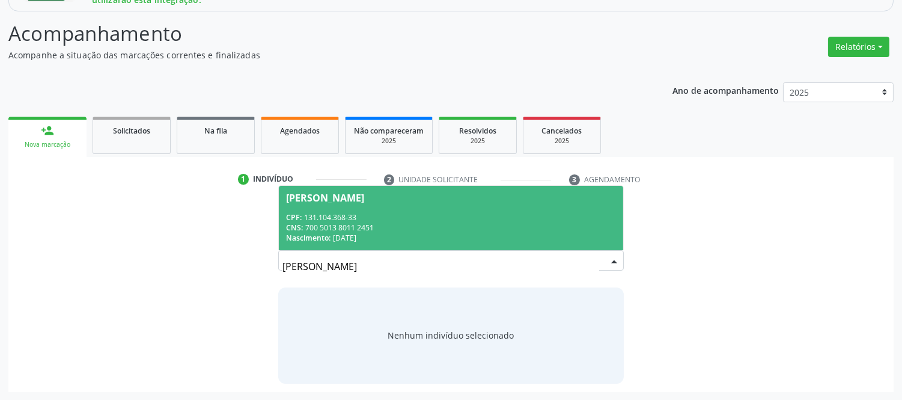
drag, startPoint x: 361, startPoint y: 222, endPoint x: 373, endPoint y: 222, distance: 12.0
click at [362, 222] on div "CNS: 700 5013 8011 2451" at bounding box center [450, 227] width 329 height 10
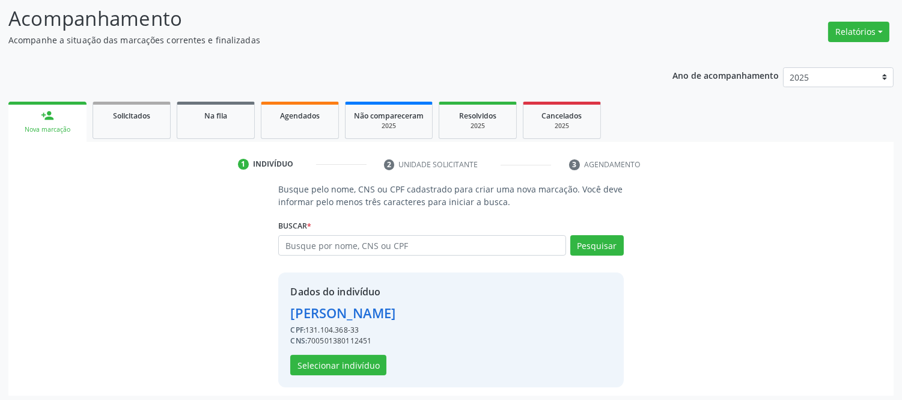
scroll to position [230, 0]
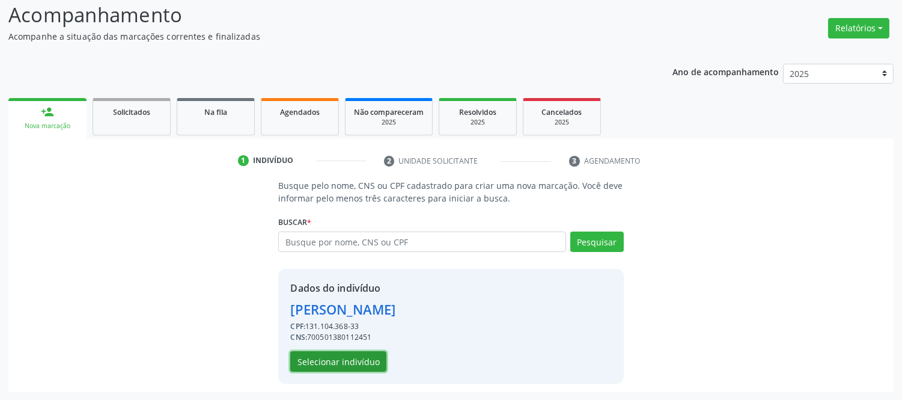
click at [343, 365] on button "Selecionar indivíduo" at bounding box center [338, 361] width 96 height 20
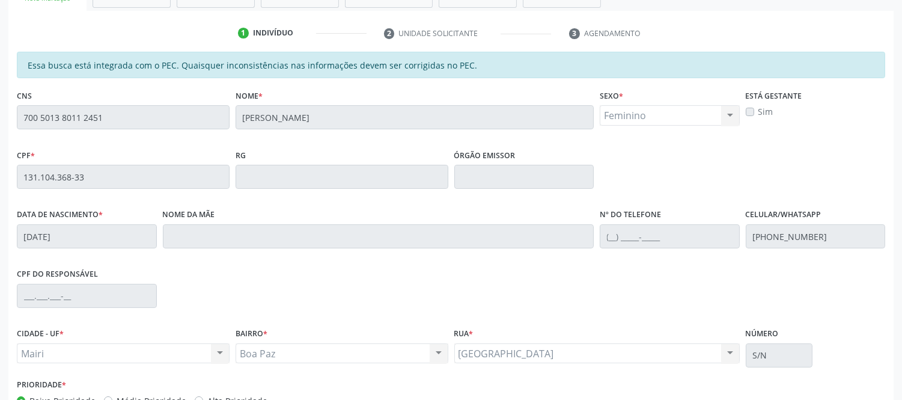
scroll to position [434, 0]
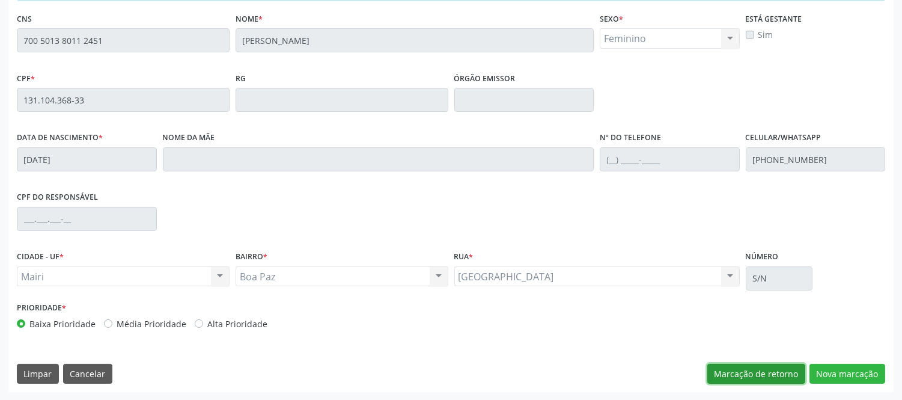
click at [776, 370] on button "Marcação de retorno" at bounding box center [756, 374] width 98 height 20
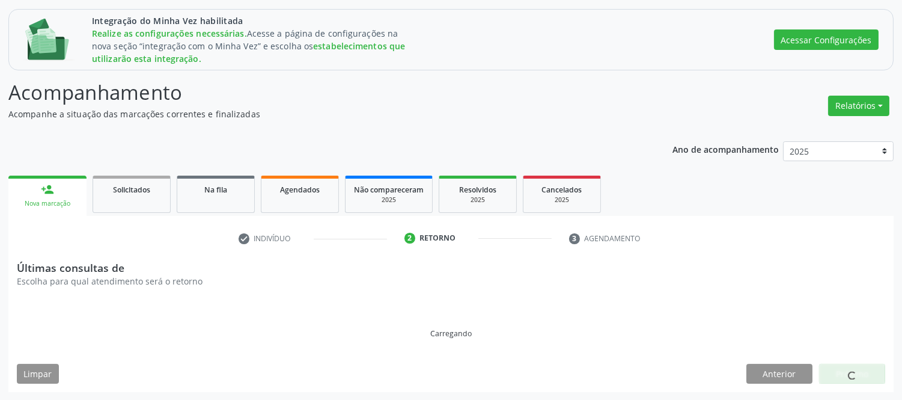
scroll to position [194, 0]
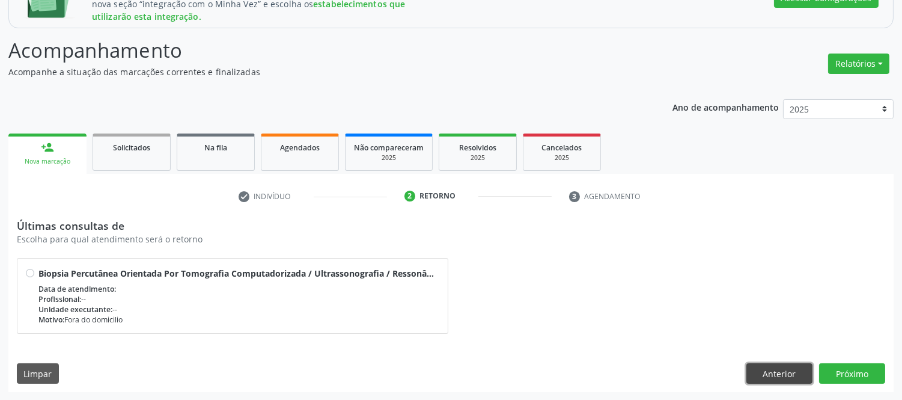
click at [779, 371] on button "Anterior" at bounding box center [779, 373] width 66 height 20
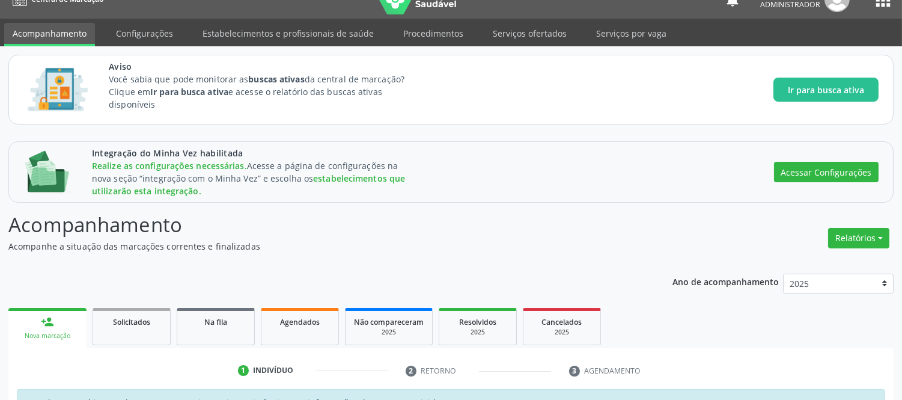
scroll to position [0, 0]
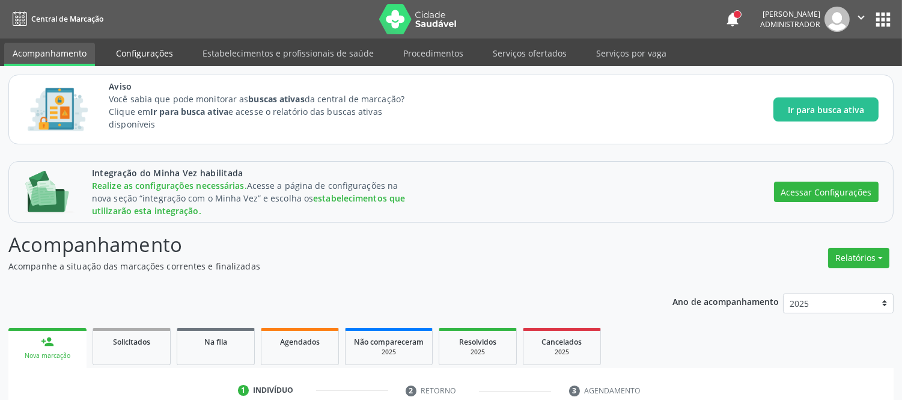
click at [133, 54] on link "Configurações" at bounding box center [145, 53] width 74 height 21
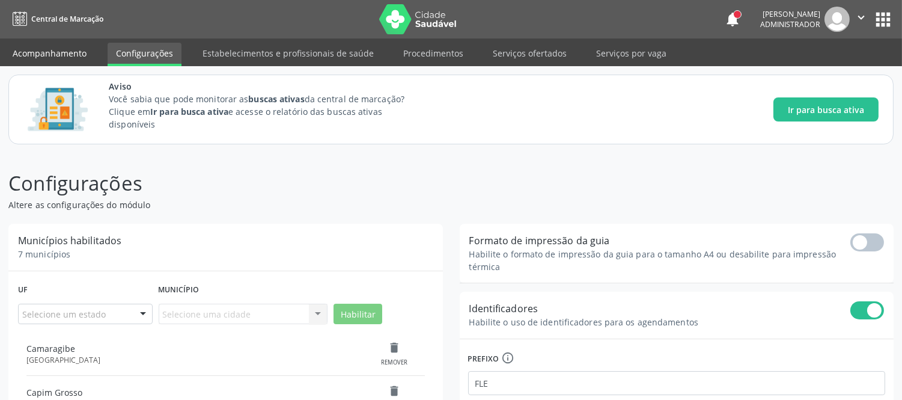
click at [63, 50] on link "Acompanhamento" at bounding box center [49, 53] width 91 height 21
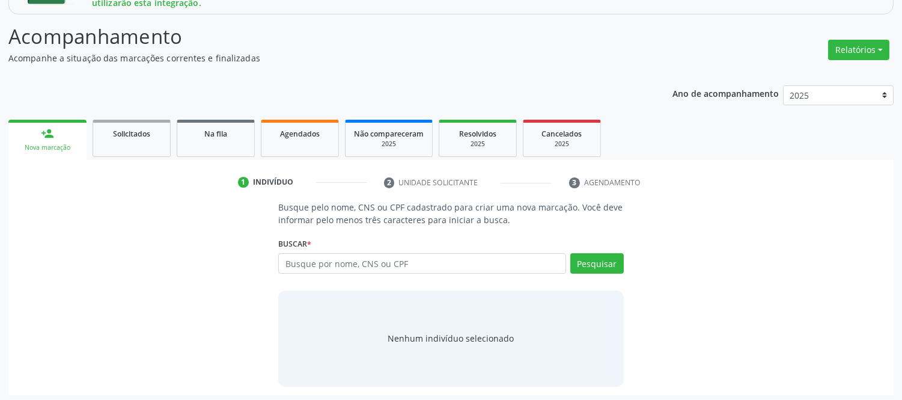
scroll to position [211, 0]
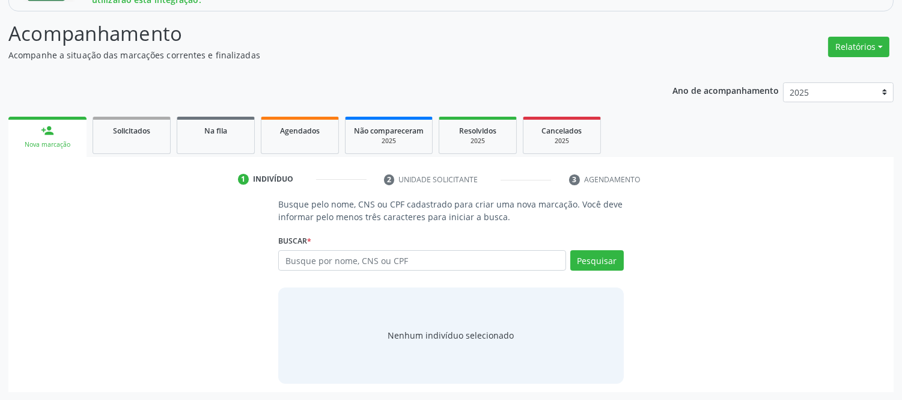
drag, startPoint x: 53, startPoint y: 136, endPoint x: 63, endPoint y: 138, distance: 10.5
click at [53, 136] on div "person_add" at bounding box center [47, 130] width 13 height 13
click at [328, 263] on input "text" at bounding box center [421, 260] width 287 height 20
paste input "[PERSON_NAME]"
type input "[PERSON_NAME]"
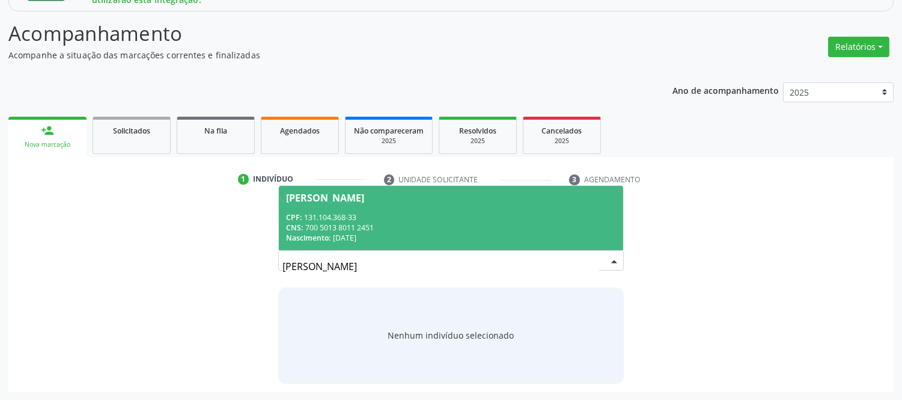
click at [374, 235] on div "Nascimento: [DATE]" at bounding box center [450, 238] width 329 height 10
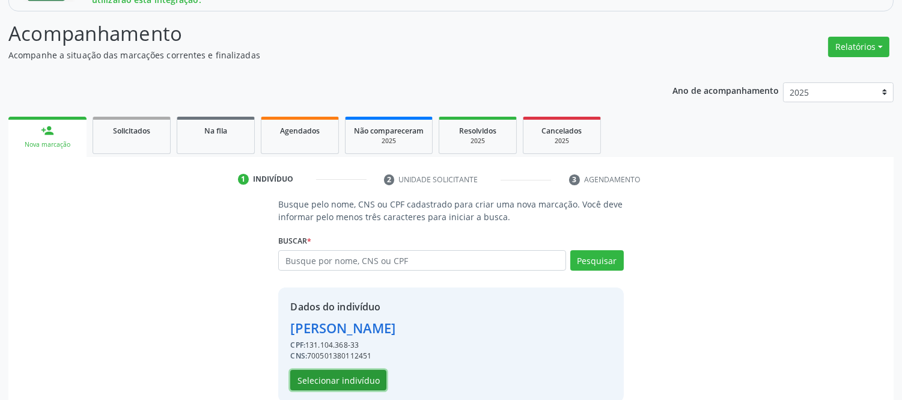
click at [334, 380] on button "Selecionar indivíduo" at bounding box center [338, 380] width 96 height 20
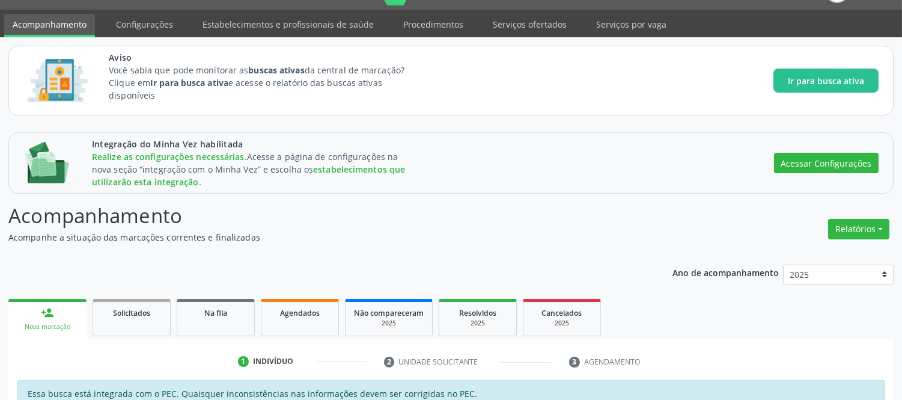
scroll to position [0, 0]
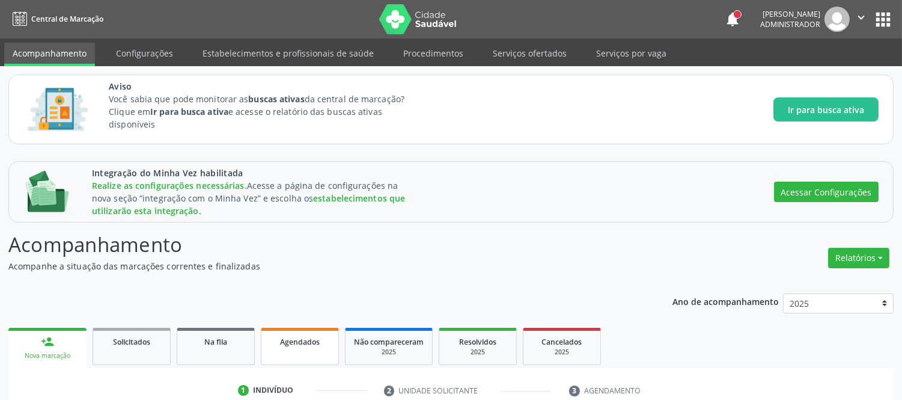
click at [303, 339] on span "Agendados" at bounding box center [300, 342] width 40 height 10
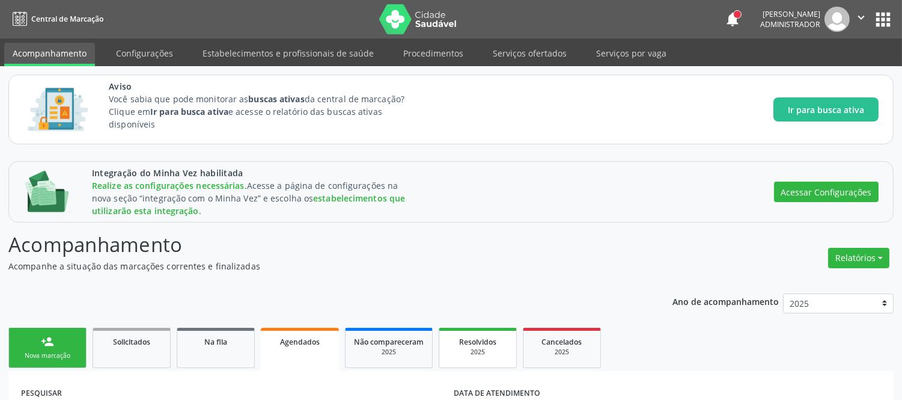
click at [481, 343] on span "Resolvidos" at bounding box center [477, 342] width 37 height 10
drag, startPoint x: 303, startPoint y: 322, endPoint x: 275, endPoint y: 329, distance: 29.3
click at [229, 340] on div "Na fila" at bounding box center [216, 341] width 60 height 13
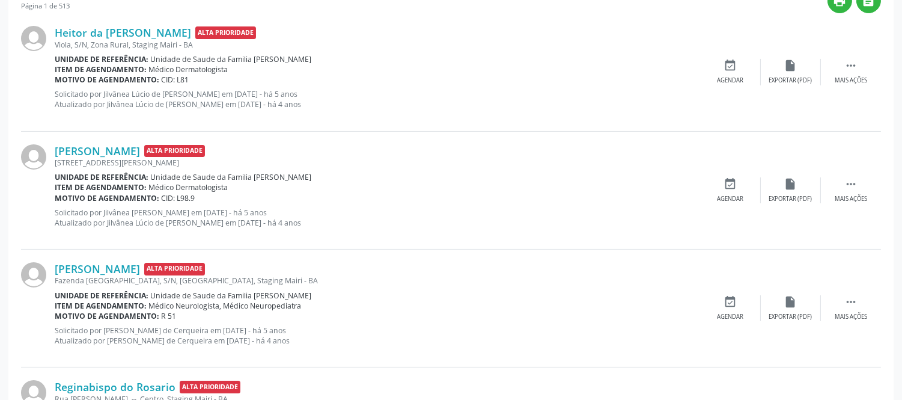
scroll to position [291, 0]
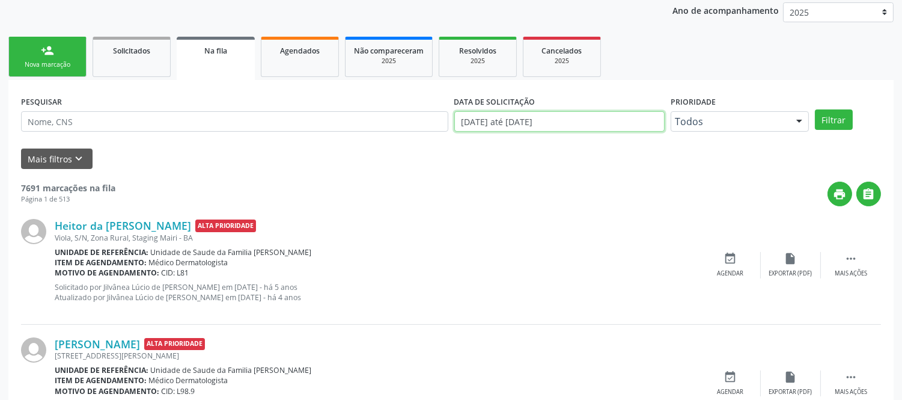
click at [508, 116] on input "[DATE] até [DATE]" at bounding box center [559, 121] width 210 height 20
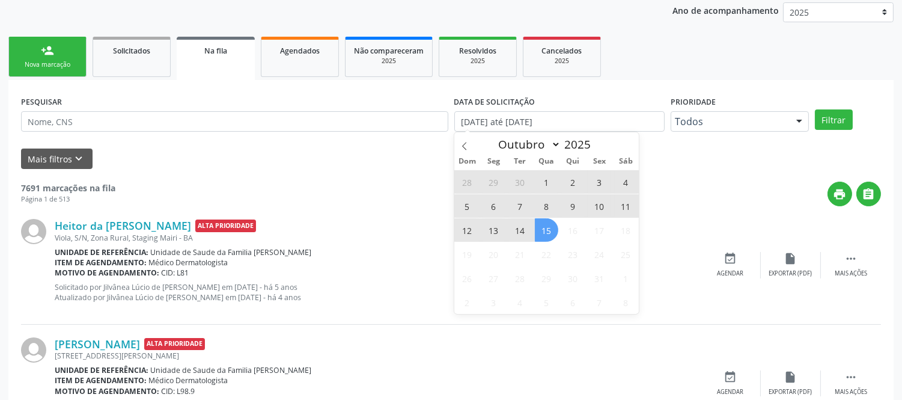
click at [532, 230] on div "28 29 30 1 2 3 4 5 6 7 8 9 10 11 12 13 14 15 16 17 18 19 20 21 22 23 24 25 26 2…" at bounding box center [546, 241] width 185 height 144
click at [523, 231] on span "14" at bounding box center [519, 229] width 23 height 23
type input "[DATE]"
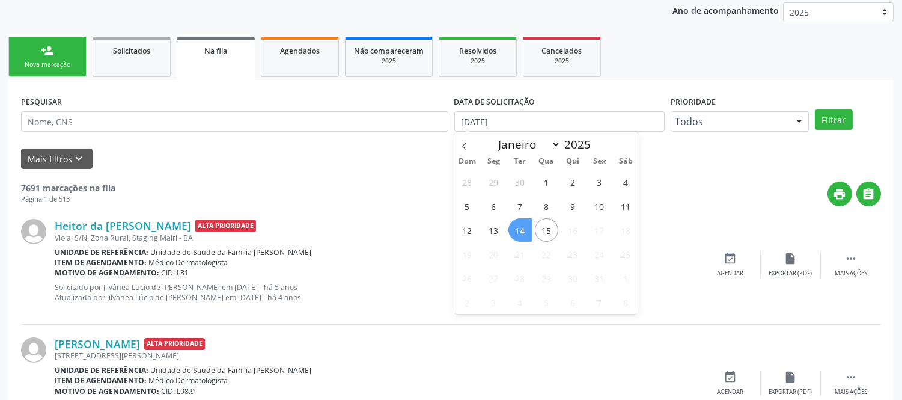
click at [523, 231] on span "14" at bounding box center [519, 229] width 23 height 23
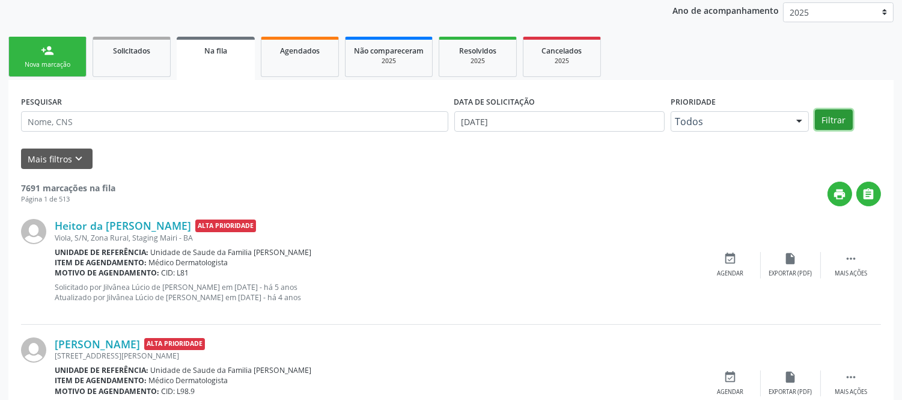
click at [830, 118] on button "Filtrar" at bounding box center [834, 119] width 38 height 20
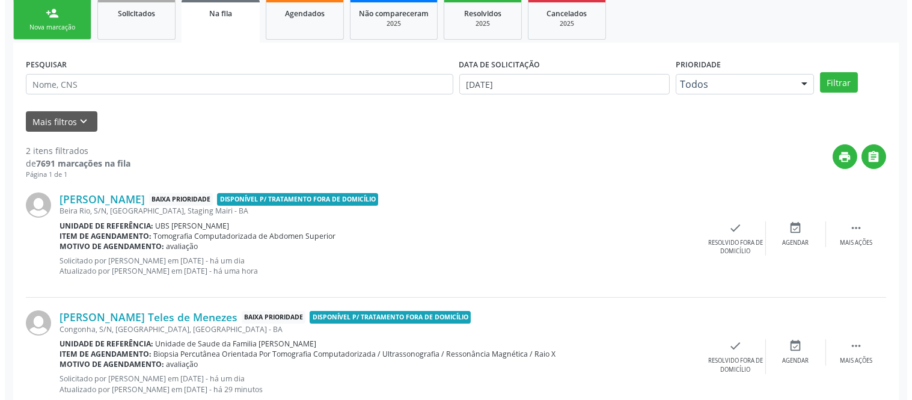
scroll to position [364, 0]
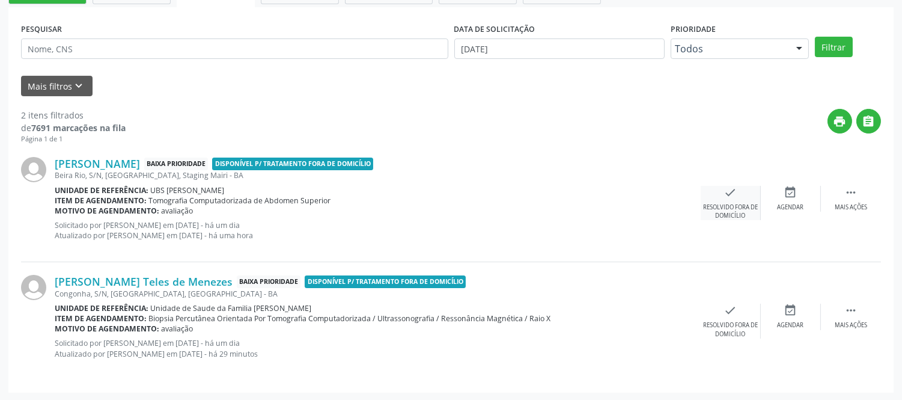
click at [735, 204] on div "Resolvido fora de domicílio" at bounding box center [730, 211] width 59 height 17
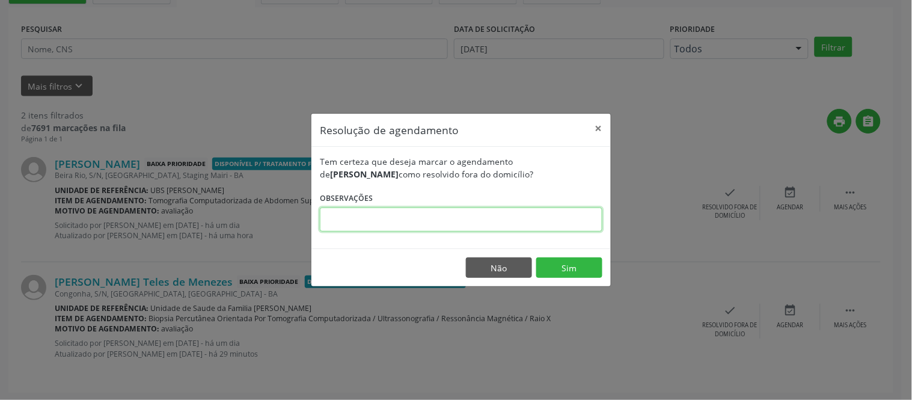
click at [413, 215] on input "text" at bounding box center [461, 219] width 282 height 24
paste input "A"
click at [413, 214] on input "text" at bounding box center [461, 219] width 282 height 24
click at [412, 215] on input "text" at bounding box center [461, 219] width 282 height 24
drag, startPoint x: 496, startPoint y: 224, endPoint x: 314, endPoint y: 224, distance: 182.1
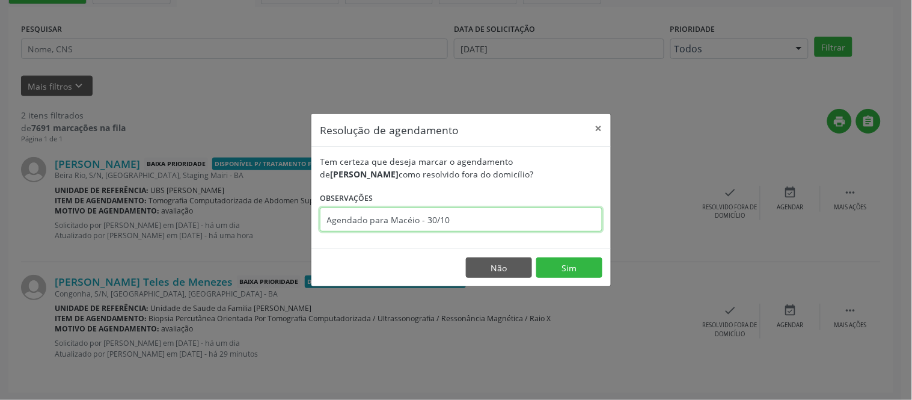
click at [314, 224] on div "Tem certeza que deseja marcar o agendamento de [PERSON_NAME] como resolvido for…" at bounding box center [460, 198] width 299 height 102
type input "Agendado para Macéio - 30/10"
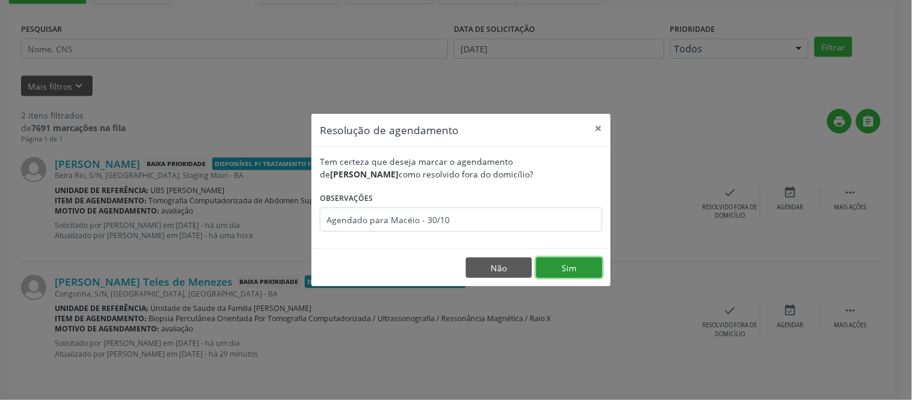
click at [590, 265] on button "Sim" at bounding box center [569, 267] width 66 height 20
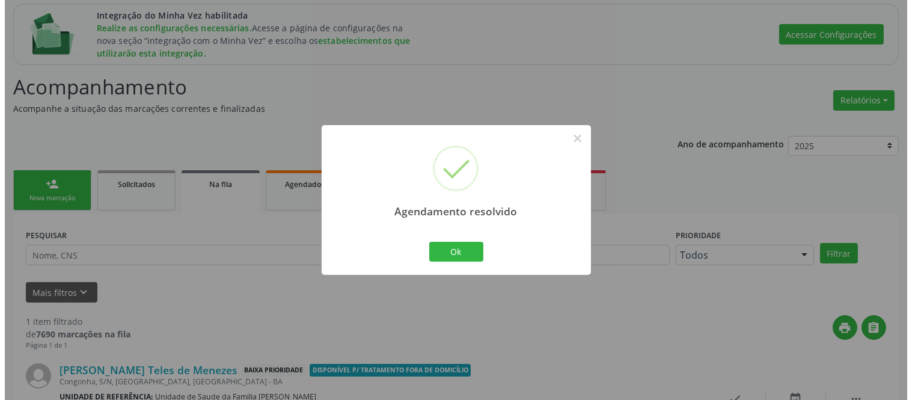
scroll to position [246, 0]
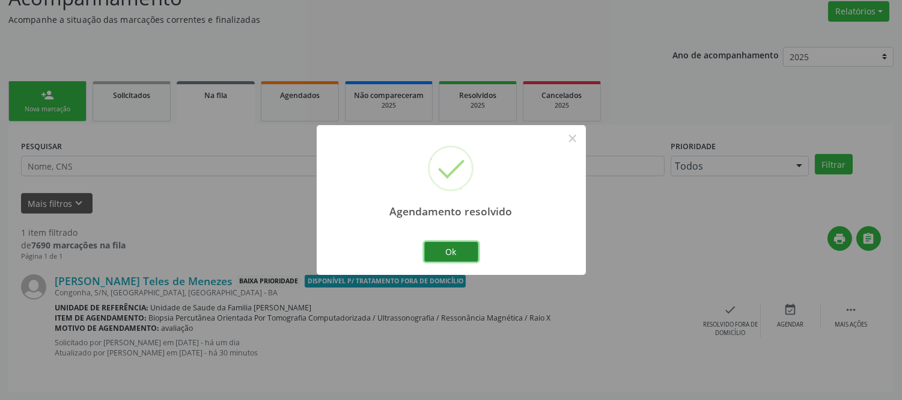
click at [462, 249] on button "Ok" at bounding box center [451, 252] width 54 height 20
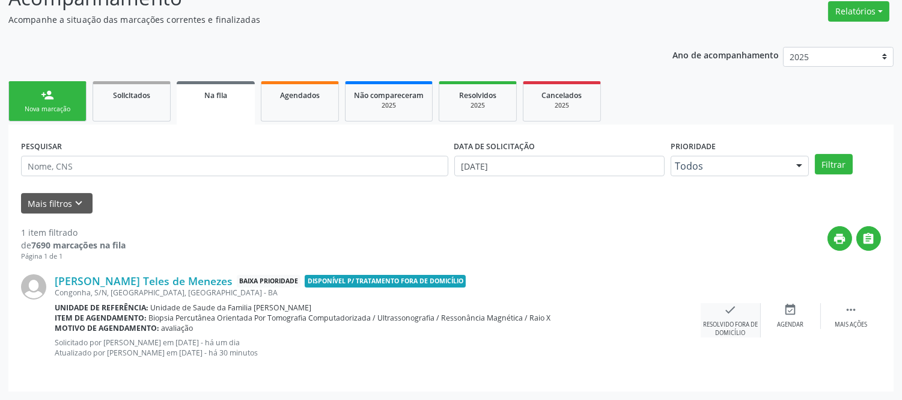
click at [734, 314] on icon "check" at bounding box center [730, 309] width 13 height 13
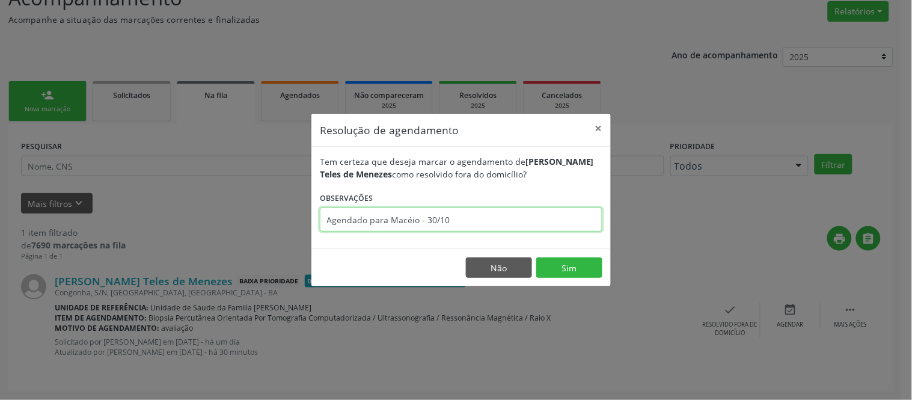
click at [478, 215] on input "Agendado para Macéio - 30/10" at bounding box center [461, 219] width 282 height 24
click at [433, 215] on input "Agendado para Macéio - 30/10" at bounding box center [461, 219] width 282 height 24
type input "Agendado para Maceió - 31/10"
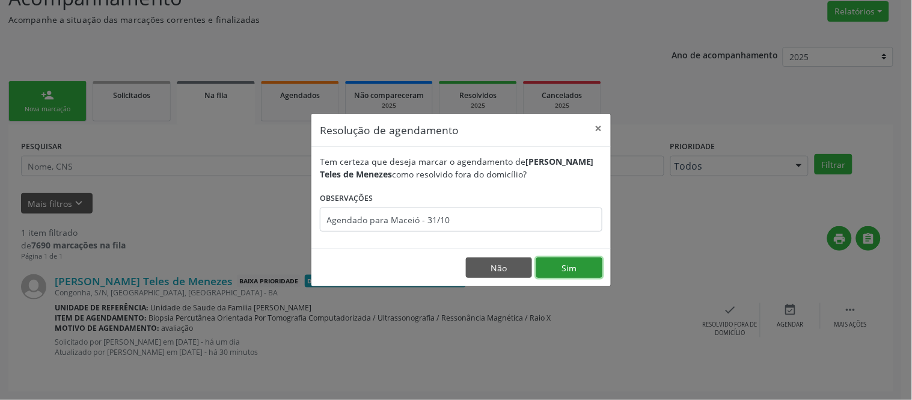
click at [581, 273] on button "Sim" at bounding box center [569, 267] width 66 height 20
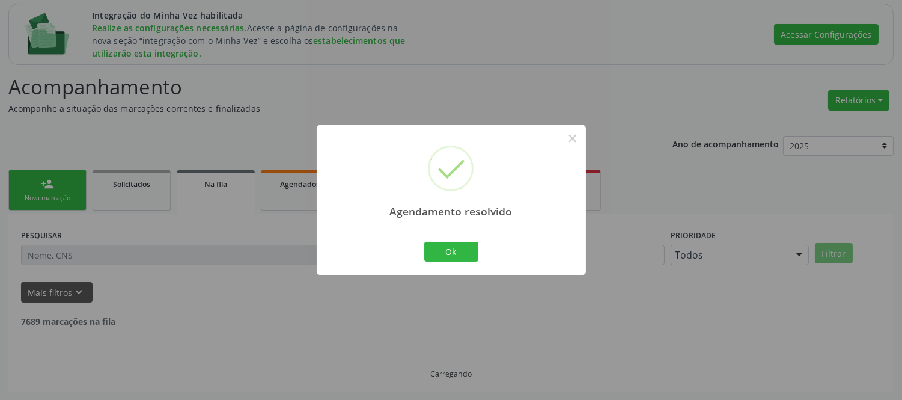
scroll to position [118, 0]
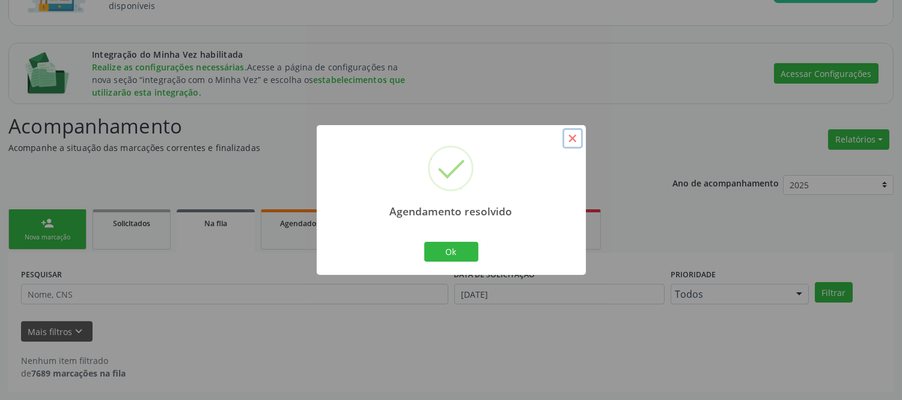
click at [571, 137] on button "×" at bounding box center [573, 138] width 20 height 20
